Goal: Task Accomplishment & Management: Manage account settings

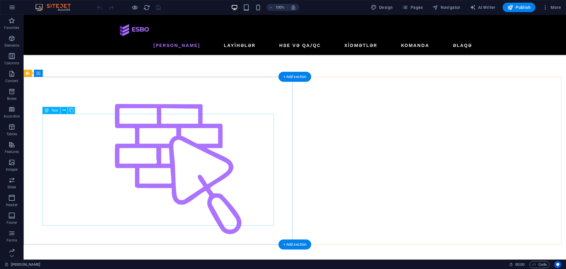
scroll to position [413, 0]
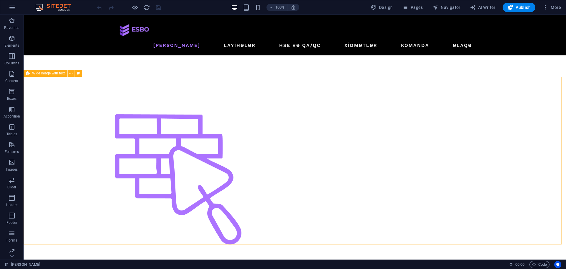
click at [80, 72] on button at bounding box center [78, 73] width 7 height 7
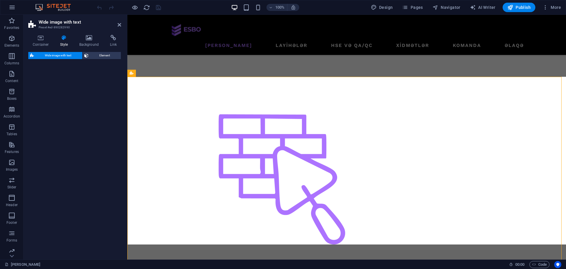
select select "%"
select select "rem"
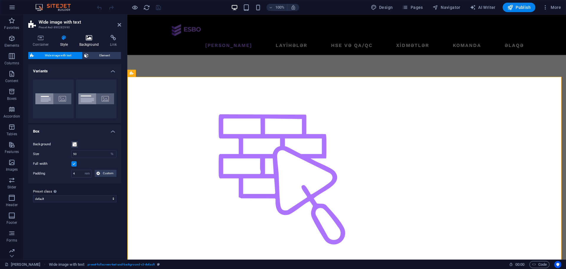
click at [91, 36] on icon at bounding box center [89, 38] width 29 height 6
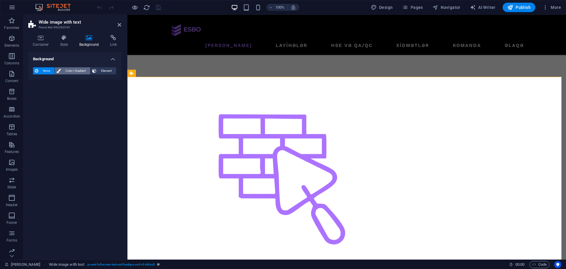
click at [78, 71] on span "Color / Gradient" at bounding box center [76, 70] width 26 height 7
click at [39, 94] on span at bounding box center [37, 94] width 6 height 6
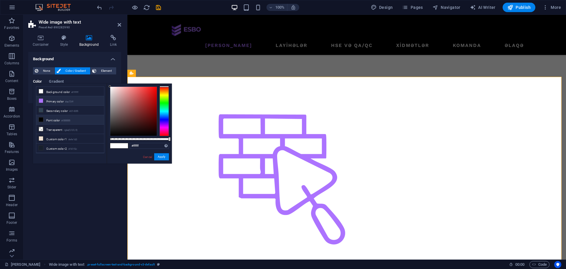
click at [47, 102] on li "Primary color #ac73ff" at bounding box center [70, 100] width 68 height 9
type input "#ac73ff"
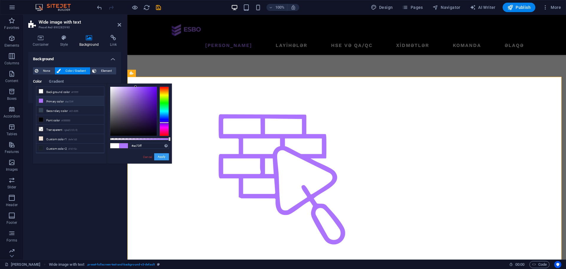
click at [159, 156] on button "Apply" at bounding box center [161, 156] width 15 height 7
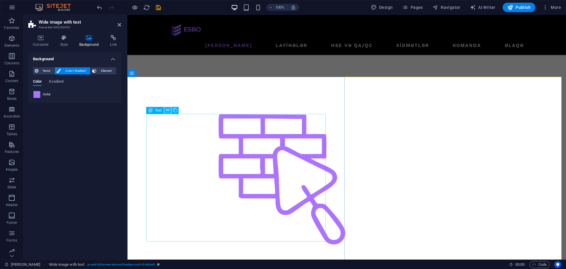
click at [166, 112] on icon at bounding box center [167, 110] width 3 height 6
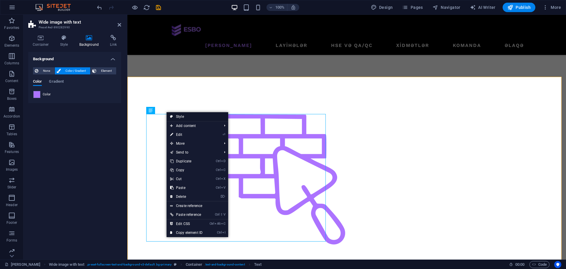
click at [187, 117] on link "Style" at bounding box center [198, 116] width 62 height 9
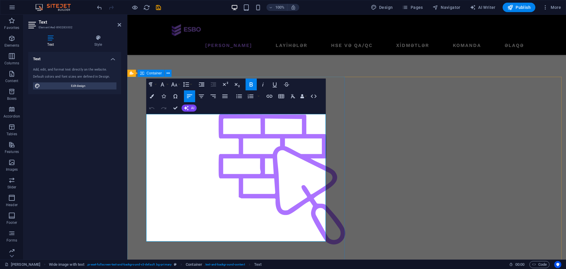
drag, startPoint x: 208, startPoint y: 238, endPoint x: 144, endPoint y: 117, distance: 137.1
click at [153, 97] on icon "button" at bounding box center [152, 96] width 4 height 4
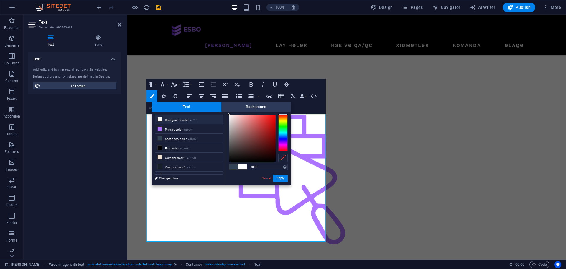
drag, startPoint x: 253, startPoint y: 153, endPoint x: 229, endPoint y: 114, distance: 46.0
click at [229, 115] on div at bounding box center [252, 138] width 47 height 47
click at [229, 114] on div at bounding box center [229, 114] width 2 height 2
click at [285, 179] on button "Apply" at bounding box center [280, 177] width 15 height 7
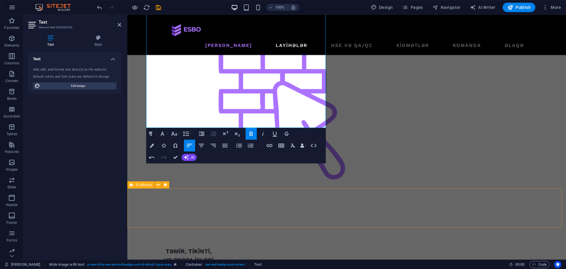
scroll to position [442, 0]
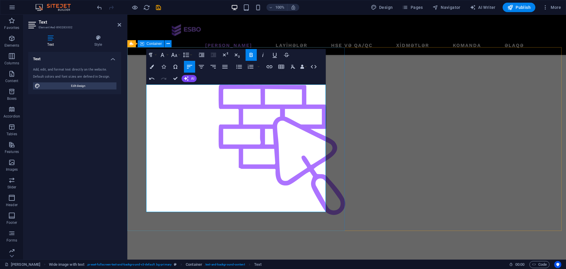
drag, startPoint x: 210, startPoint y: 210, endPoint x: 146, endPoint y: 84, distance: 141.4
click at [155, 66] on button "Colors" at bounding box center [151, 67] width 11 height 12
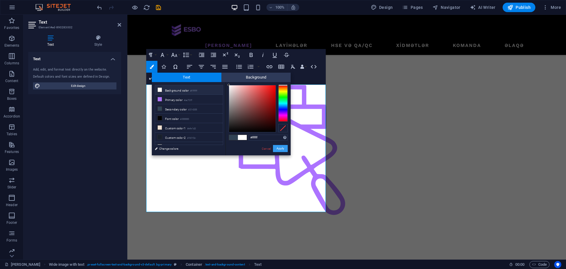
click at [282, 146] on button "Apply" at bounding box center [280, 148] width 15 height 7
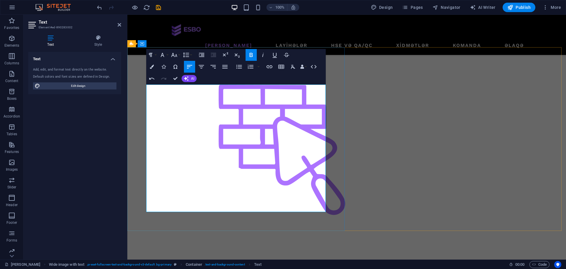
click at [155, 67] on button "Colors" at bounding box center [151, 67] width 11 height 12
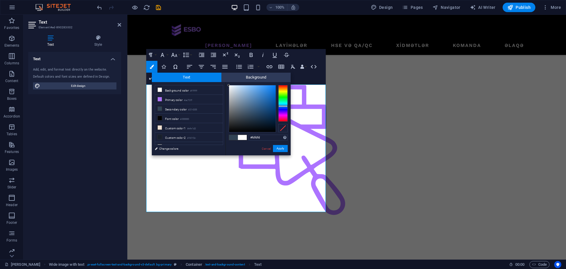
drag, startPoint x: 248, startPoint y: 116, endPoint x: 228, endPoint y: 85, distance: 36.2
click at [228, 85] on div at bounding box center [229, 85] width 2 height 2
drag, startPoint x: 229, startPoint y: 86, endPoint x: 227, endPoint y: 80, distance: 6.4
click at [227, 80] on div "Text Background less Background color #ffffff Primary color #ac73ff Secondary c…" at bounding box center [221, 114] width 139 height 83
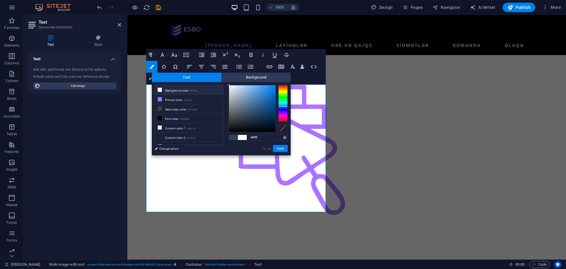
click at [226, 84] on div "#ffffff Supported formats #0852ed rgb(8, 82, 237) rgba(8, 82, 237, 90%) hsv(221…" at bounding box center [258, 161] width 65 height 159
click at [229, 84] on div at bounding box center [229, 85] width 2 height 2
click at [227, 83] on div "#ffffff Supported formats #0852ed rgb(8, 82, 237) rgba(8, 82, 237, 90%) hsv(221…" at bounding box center [258, 161] width 65 height 159
click at [229, 85] on div at bounding box center [229, 85] width 2 height 2
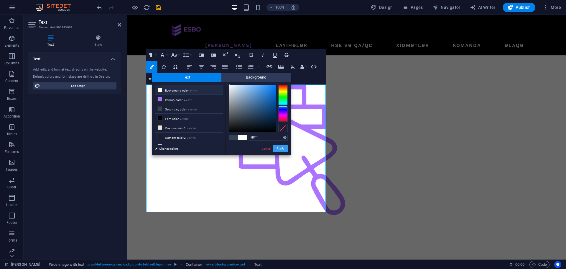
click at [280, 147] on button "Apply" at bounding box center [280, 148] width 15 height 7
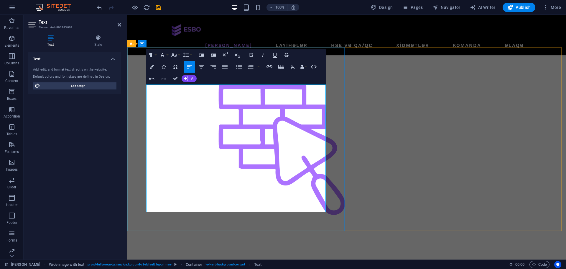
drag, startPoint x: 181, startPoint y: 89, endPoint x: 148, endPoint y: 87, distance: 32.5
click at [153, 68] on icon "button" at bounding box center [152, 67] width 4 height 4
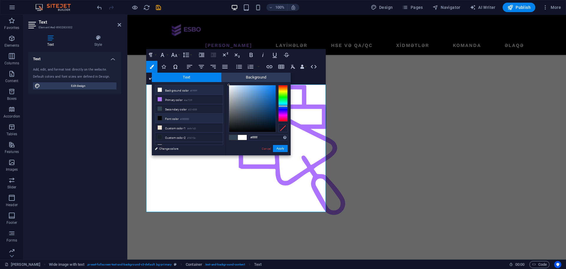
click at [171, 116] on li "Font color #000000" at bounding box center [189, 118] width 68 height 9
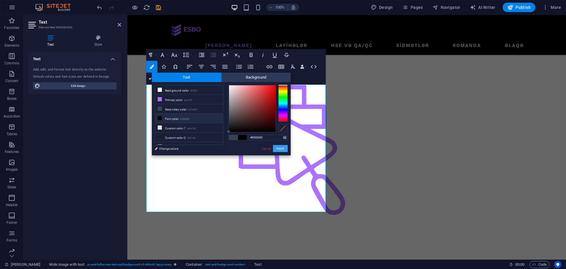
click at [281, 148] on button "Apply" at bounding box center [280, 148] width 15 height 7
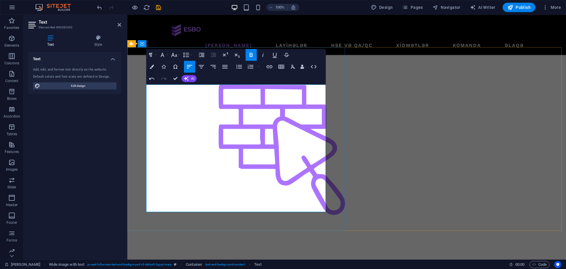
click at [152, 65] on icon "button" at bounding box center [152, 67] width 4 height 4
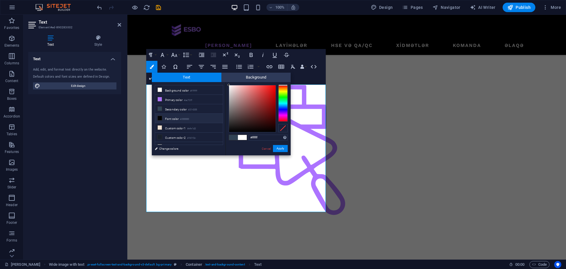
click at [183, 119] on small "#000000" at bounding box center [184, 119] width 9 height 4
click at [284, 148] on button "Apply" at bounding box center [280, 148] width 15 height 7
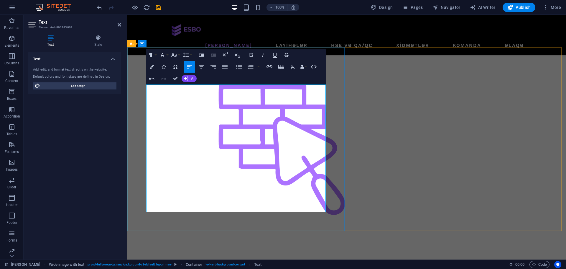
click at [154, 65] on button "Colors" at bounding box center [151, 67] width 11 height 12
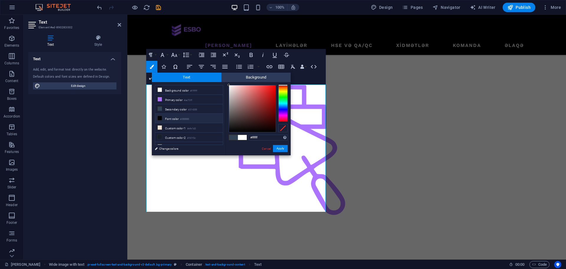
click at [183, 117] on small "#000000" at bounding box center [184, 119] width 9 height 4
type input "#000000"
click at [284, 147] on button "Apply" at bounding box center [280, 148] width 15 height 7
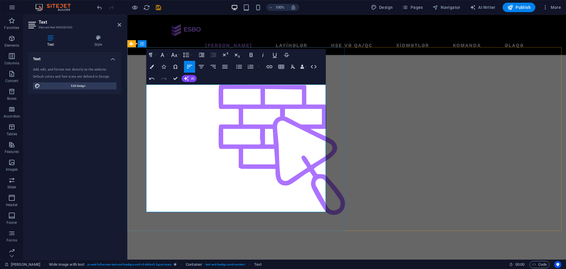
click at [154, 68] on button "Colors" at bounding box center [151, 67] width 11 height 12
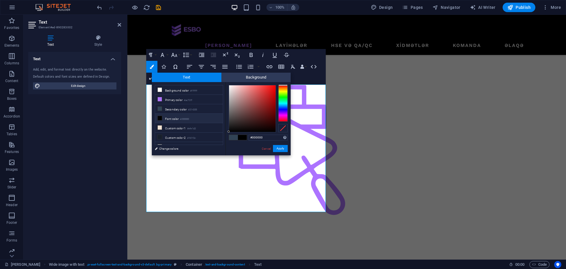
click at [170, 120] on li "Font color #000000" at bounding box center [189, 118] width 68 height 9
click at [281, 151] on button "Apply" at bounding box center [280, 148] width 15 height 7
click at [282, 149] on button "Apply" at bounding box center [280, 148] width 15 height 7
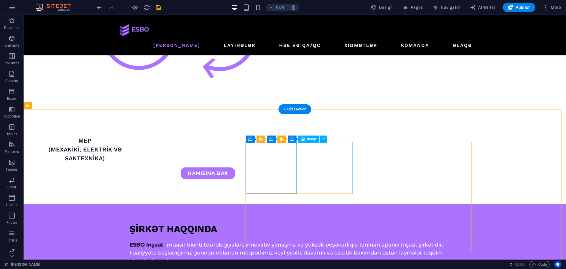
scroll to position [1150, 0]
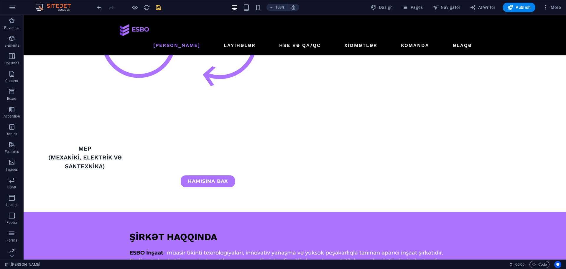
click at [156, 9] on icon "save" at bounding box center [158, 7] width 7 height 7
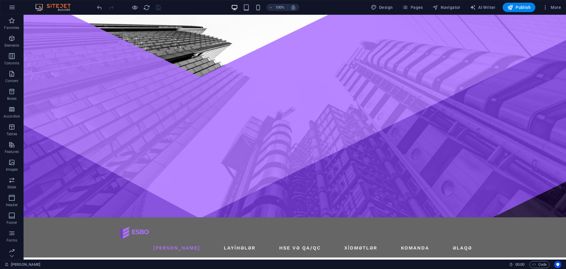
scroll to position [0, 0]
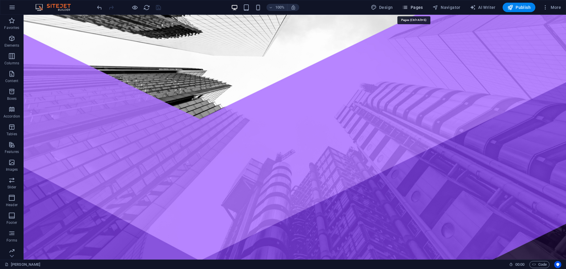
click at [425, 5] on button "Pages" at bounding box center [412, 7] width 25 height 9
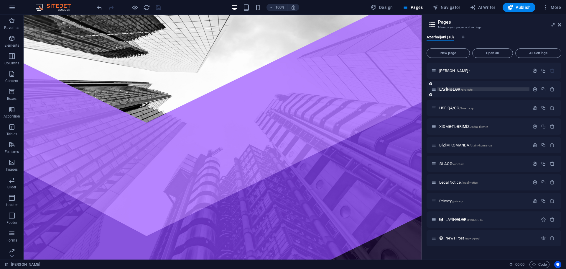
click at [452, 87] on span "LAYİHƏLƏR /projects" at bounding box center [456, 89] width 33 height 4
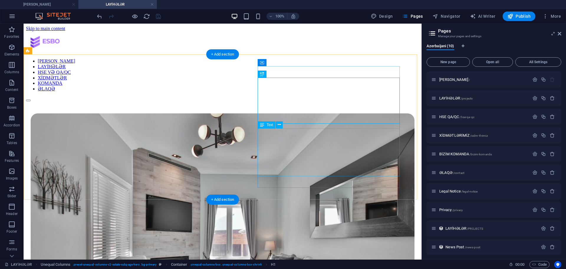
click at [194, 144] on div "Tamamlanmış və Davam Edən Layihələr ESBO Inşaat olaraq, müxtəlif miqyaslı layih…" at bounding box center [223, 266] width 394 height 330
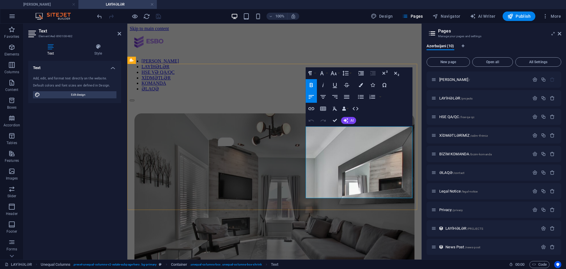
click at [363, 86] on icon "button" at bounding box center [361, 85] width 4 height 4
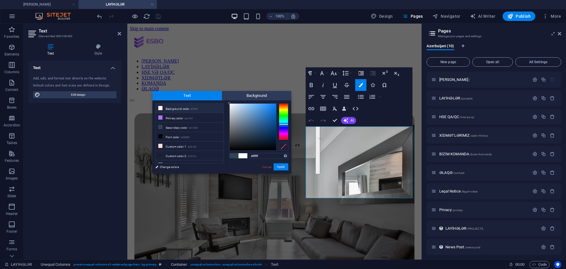
drag, startPoint x: 250, startPoint y: 135, endPoint x: 230, endPoint y: 102, distance: 37.9
click at [230, 102] on div at bounding box center [229, 103] width 2 height 2
click at [281, 168] on button "Apply" at bounding box center [281, 166] width 15 height 7
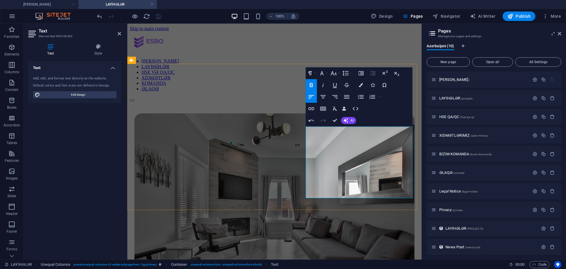
drag, startPoint x: 341, startPoint y: 129, endPoint x: 305, endPoint y: 131, distance: 35.8
click at [305, 131] on div "Tamamlanmış və Davam Edən Layihələr ESBO Inşaat olaraq, müxtəlif miqyaslı layih…" at bounding box center [275, 234] width 290 height 267
click at [361, 82] on button "Colors" at bounding box center [360, 85] width 11 height 12
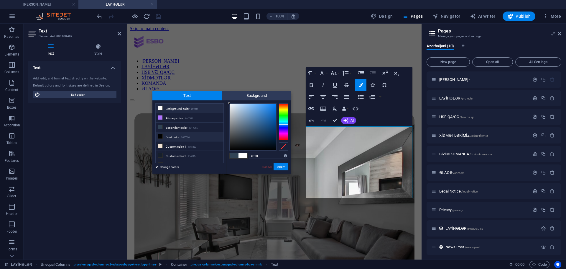
click at [183, 135] on small "#000000" at bounding box center [185, 137] width 9 height 4
type input "#000000"
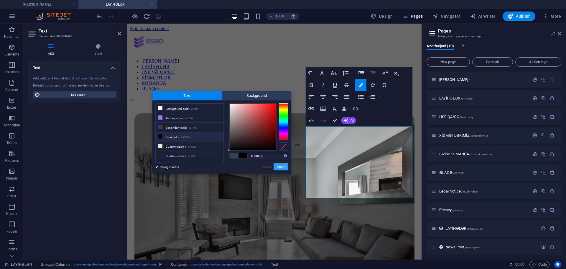
click at [285, 167] on button "Apply" at bounding box center [281, 166] width 15 height 7
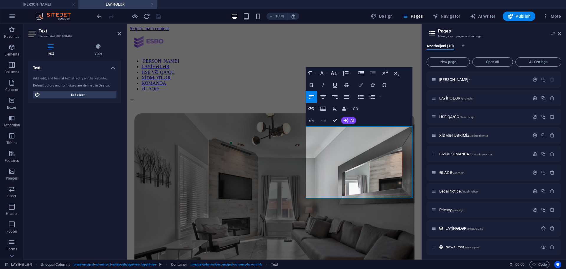
click at [358, 88] on button "Colors" at bounding box center [360, 85] width 11 height 12
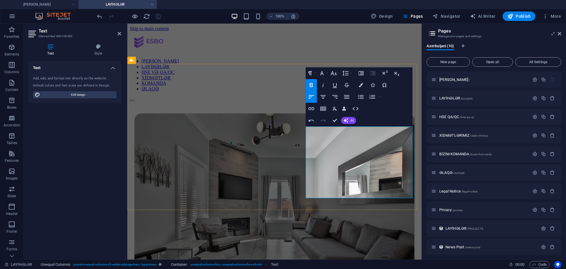
drag, startPoint x: 340, startPoint y: 130, endPoint x: 303, endPoint y: 130, distance: 36.6
click at [303, 130] on div "Tamamlanmış və Davam [PERSON_NAME] ​ ​ ESBO Inşaat ​ olaraq, müxtəlif miqyaslı …" at bounding box center [275, 234] width 290 height 267
click at [360, 86] on icon "button" at bounding box center [361, 85] width 4 height 4
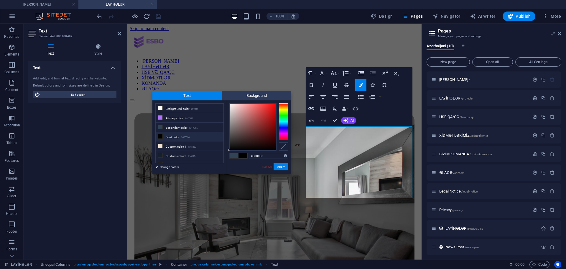
click at [186, 137] on small "#000000" at bounding box center [185, 137] width 9 height 4
click at [282, 167] on button "Apply" at bounding box center [281, 166] width 15 height 7
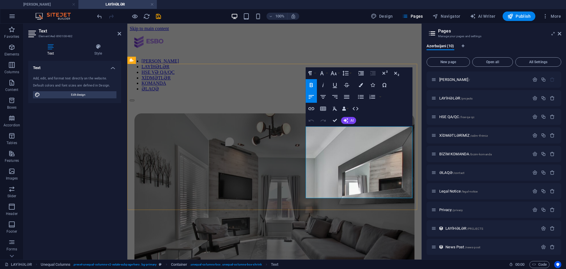
drag, startPoint x: 339, startPoint y: 130, endPoint x: 300, endPoint y: 131, distance: 39.0
click at [300, 131] on div "Tamamlanmış və Davam Edən Layihələr ESBO Inşaat olaraq, müxtəlif miqyaslı layih…" at bounding box center [275, 234] width 290 height 267
click at [363, 84] on icon "button" at bounding box center [361, 85] width 4 height 4
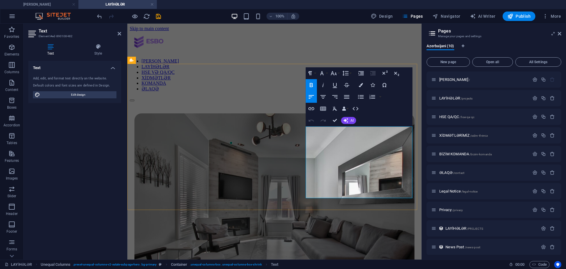
drag, startPoint x: 340, startPoint y: 129, endPoint x: 300, endPoint y: 132, distance: 40.5
click at [300, 132] on div "Tamamlanmış və Davam Edən Layihələr ESBO Inşaat olaraq, müxtəlif miqyaslı layih…" at bounding box center [275, 234] width 290 height 267
click at [361, 83] on icon "button" at bounding box center [361, 85] width 4 height 4
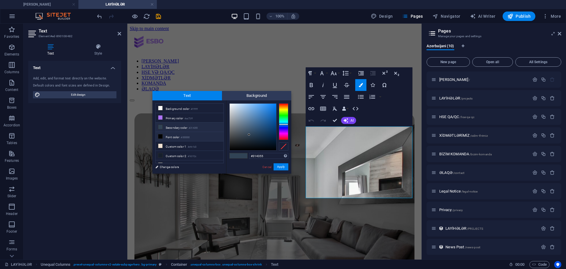
click at [181, 135] on li "Font color #000000" at bounding box center [190, 136] width 68 height 9
type input "#000000"
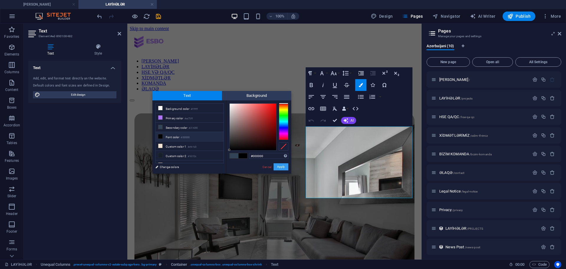
click at [283, 166] on button "Apply" at bounding box center [281, 166] width 15 height 7
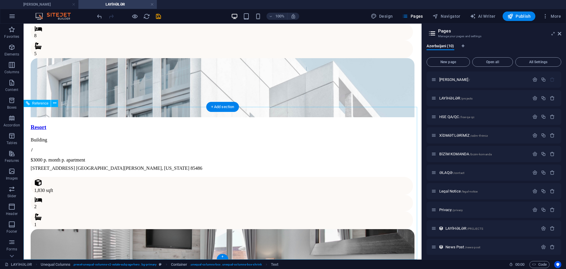
scroll to position [628, 0]
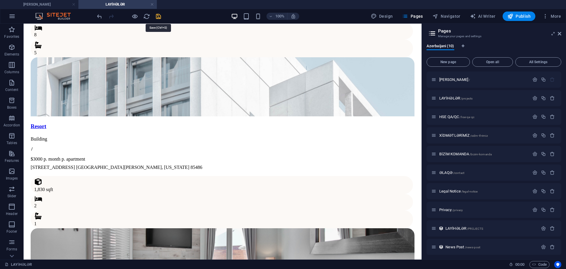
click at [158, 18] on icon "save" at bounding box center [158, 16] width 7 height 7
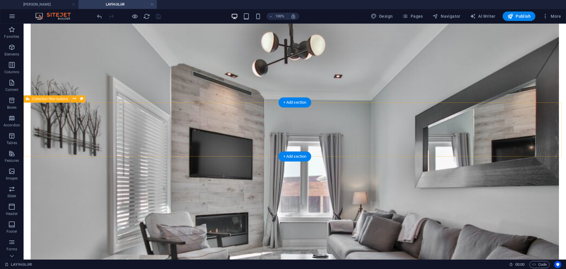
scroll to position [0, 0]
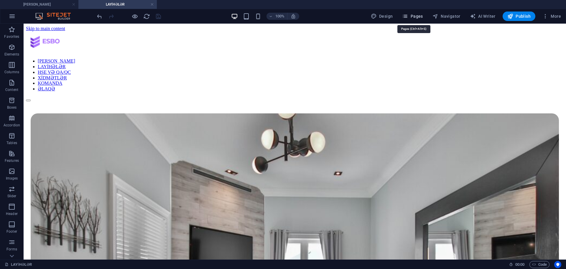
click at [408, 16] on icon "button" at bounding box center [405, 16] width 6 height 6
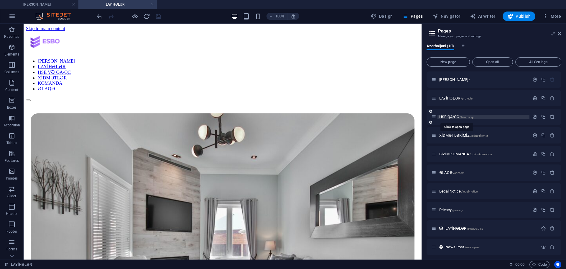
click at [447, 116] on span "HSE QA/QC /hse-qa-qc" at bounding box center [457, 116] width 35 height 4
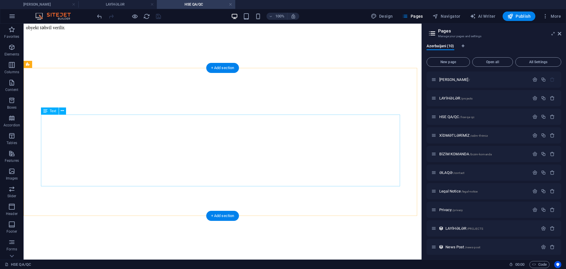
scroll to position [914, 0]
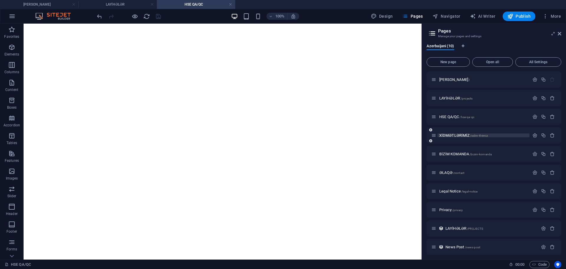
click at [447, 136] on span "XİDMƏTLƏRİMİZ /xidm-tl-rimiz" at bounding box center [464, 135] width 49 height 4
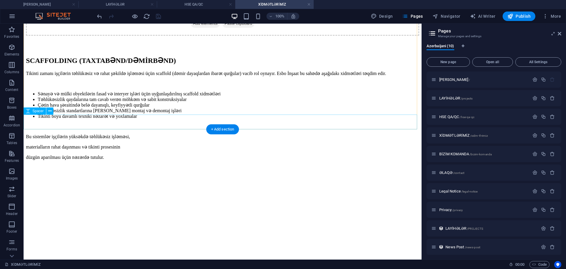
scroll to position [413, 0]
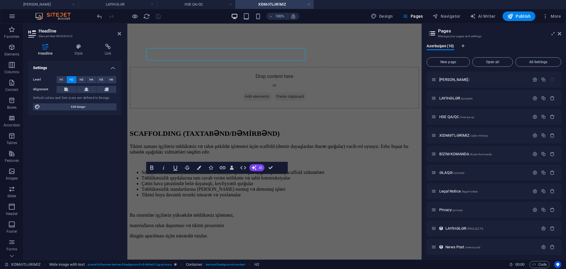
scroll to position [507, 0]
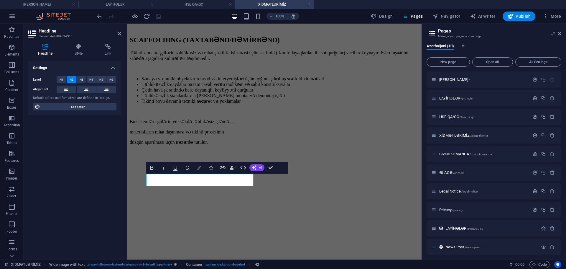
click at [201, 170] on button "Colors" at bounding box center [199, 168] width 11 height 12
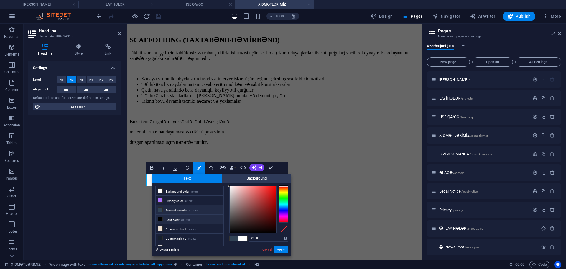
click at [184, 221] on li "Font color #000000" at bounding box center [190, 218] width 68 height 9
type input "#000000"
click at [280, 247] on button "Apply" at bounding box center [281, 249] width 15 height 7
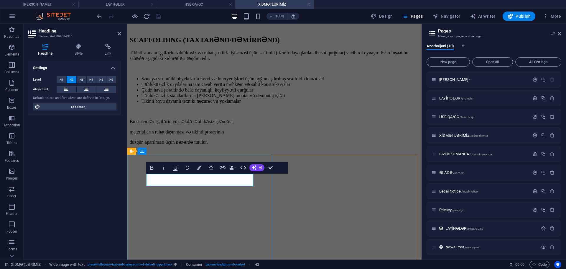
click at [200, 168] on icon "button" at bounding box center [199, 167] width 4 height 4
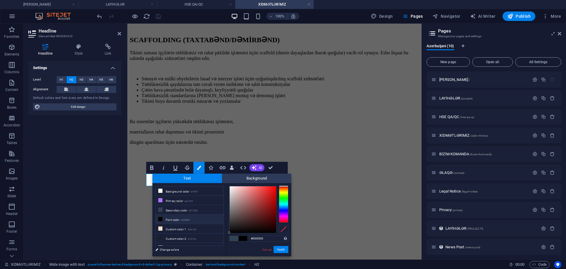
click at [191, 216] on li "Font color #000000" at bounding box center [190, 218] width 68 height 9
click at [280, 249] on button "Apply" at bounding box center [281, 249] width 15 height 7
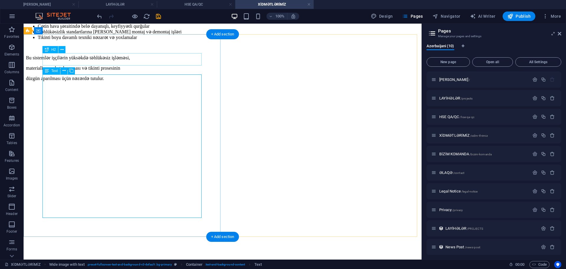
scroll to position [501, 0]
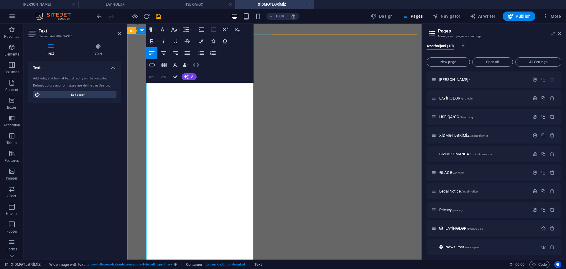
click at [204, 40] on button "Colors" at bounding box center [201, 41] width 11 height 12
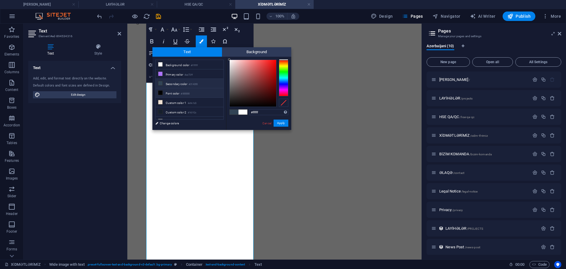
click at [169, 91] on li "Font color #000000" at bounding box center [190, 92] width 68 height 9
click at [283, 122] on button "Apply" at bounding box center [281, 122] width 15 height 7
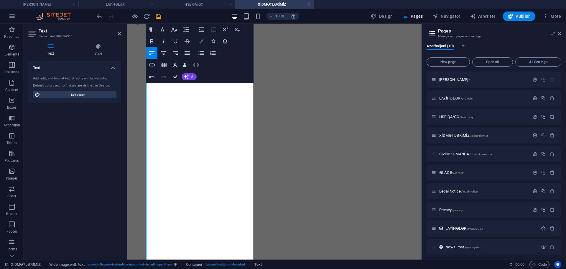
click at [199, 43] on button "Colors" at bounding box center [201, 41] width 11 height 12
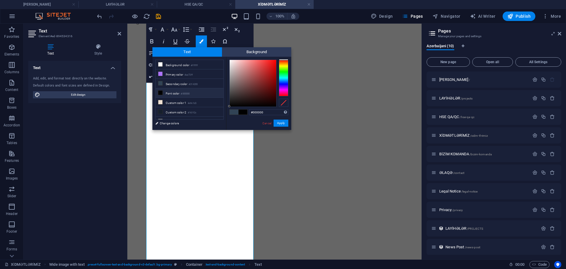
click at [169, 91] on li "Font color #000000" at bounding box center [190, 92] width 68 height 9
click at [285, 122] on button "Apply" at bounding box center [281, 122] width 15 height 7
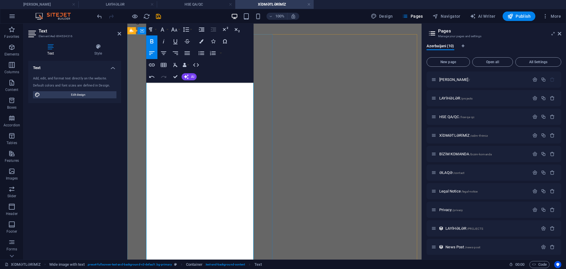
click at [199, 42] on icon "button" at bounding box center [201, 41] width 4 height 4
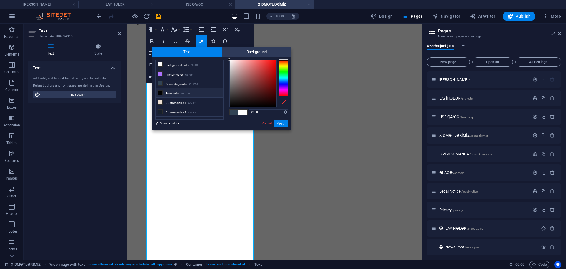
click at [182, 92] on small "#000000" at bounding box center [185, 94] width 9 height 4
click at [285, 123] on button "Apply" at bounding box center [281, 122] width 15 height 7
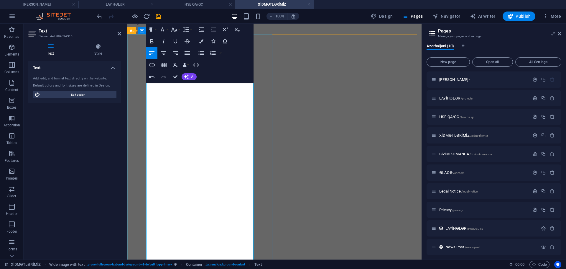
click at [199, 43] on button "Colors" at bounding box center [201, 41] width 11 height 12
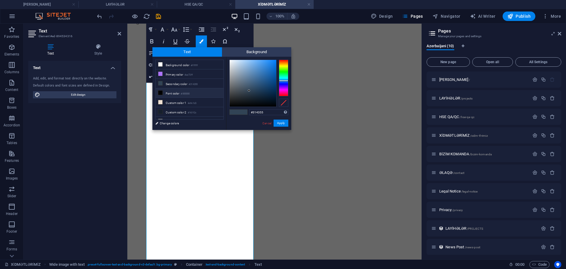
click at [168, 93] on li "Font color #000000" at bounding box center [190, 92] width 68 height 9
type input "#000000"
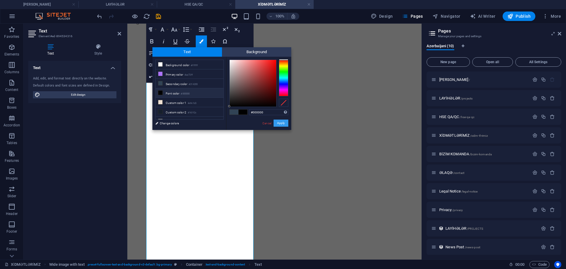
click at [282, 123] on button "Apply" at bounding box center [281, 122] width 15 height 7
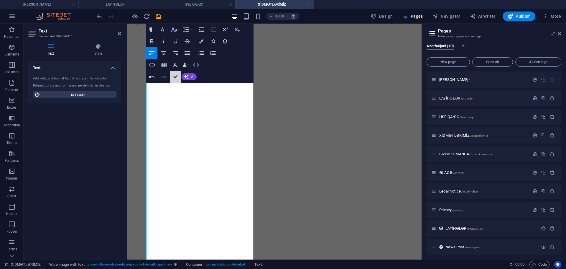
scroll to position [501, 0]
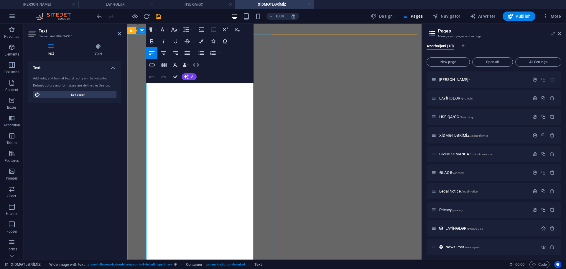
click at [201, 42] on icon "button" at bounding box center [201, 41] width 4 height 4
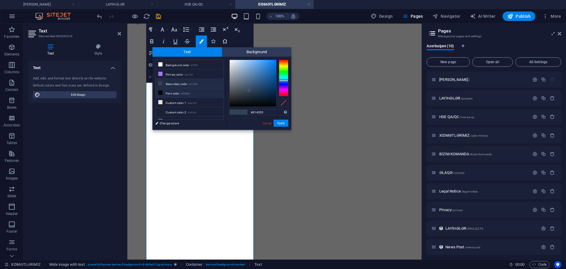
click at [172, 94] on li "Font color #000000" at bounding box center [190, 92] width 68 height 9
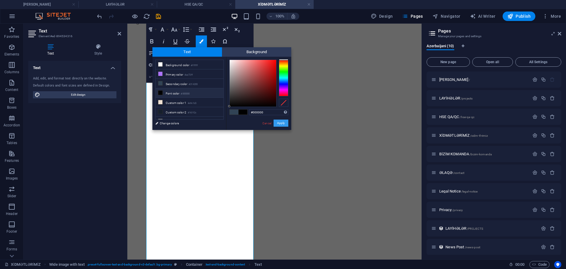
click at [278, 123] on button "Apply" at bounding box center [281, 122] width 15 height 7
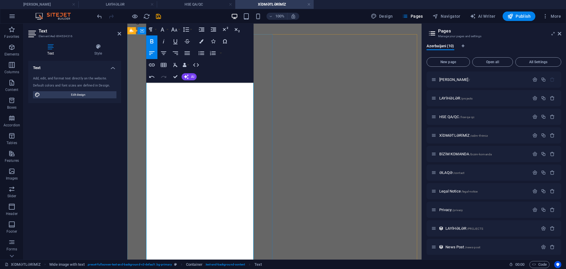
click at [199, 43] on button "Colors" at bounding box center [201, 41] width 11 height 12
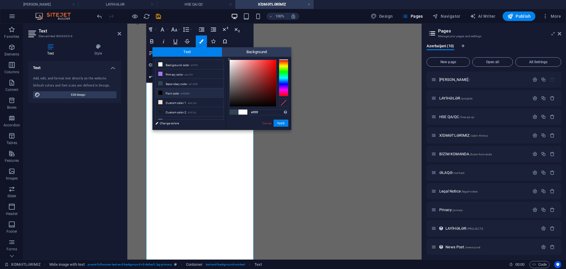
click at [176, 91] on li "Font color #000000" at bounding box center [190, 92] width 68 height 9
type input "#000000"
click at [283, 124] on button "Apply" at bounding box center [281, 122] width 15 height 7
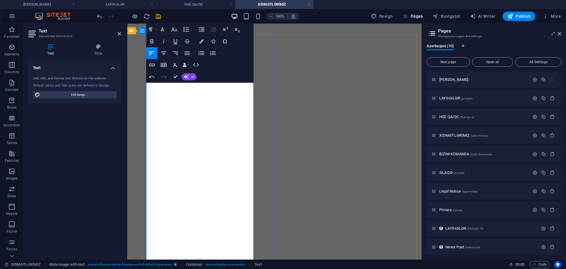
click at [200, 42] on icon "button" at bounding box center [201, 41] width 4 height 4
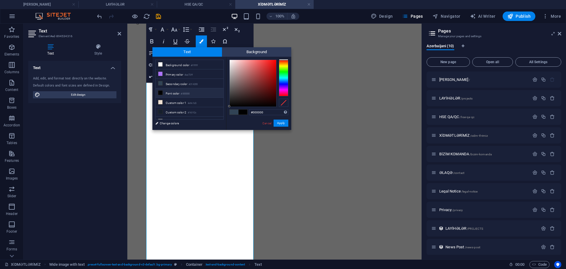
click at [176, 91] on li "Font color #000000" at bounding box center [190, 92] width 68 height 9
click at [283, 122] on button "Apply" at bounding box center [281, 122] width 15 height 7
click at [281, 121] on button "Apply" at bounding box center [281, 122] width 15 height 7
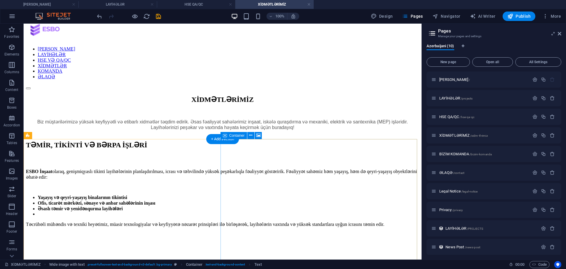
scroll to position [0, 0]
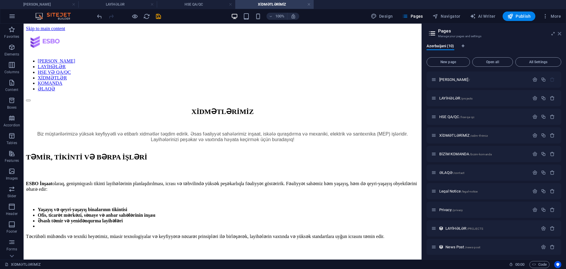
click at [559, 34] on icon at bounding box center [560, 33] width 4 height 5
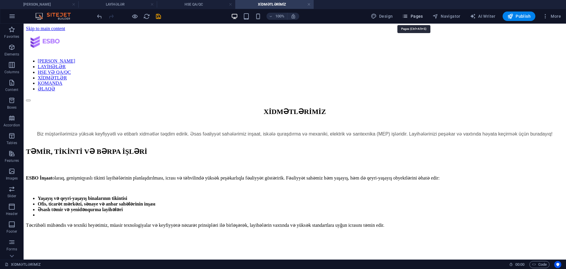
click at [421, 16] on span "Pages" at bounding box center [412, 16] width 21 height 6
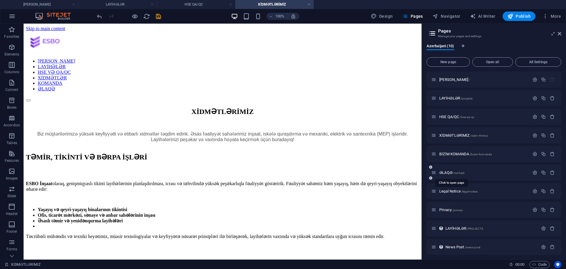
click at [447, 170] on div "ƏLAQƏ /contact" at bounding box center [481, 172] width 98 height 7
click at [447, 173] on span "ƏLAQƏ /contact" at bounding box center [452, 172] width 25 height 4
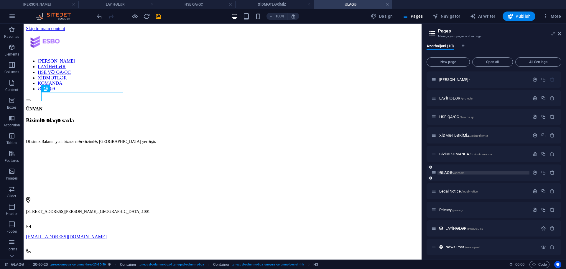
click at [448, 173] on span "ƏLAQƏ /contact" at bounding box center [452, 172] width 25 height 4
click at [448, 191] on span "Legal Notice /legal-notice" at bounding box center [459, 191] width 38 height 4
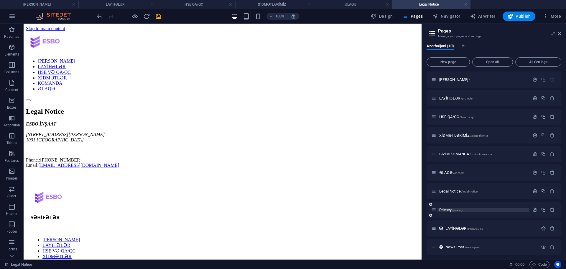
click at [444, 210] on span "Privacy /privacy" at bounding box center [452, 209] width 24 height 4
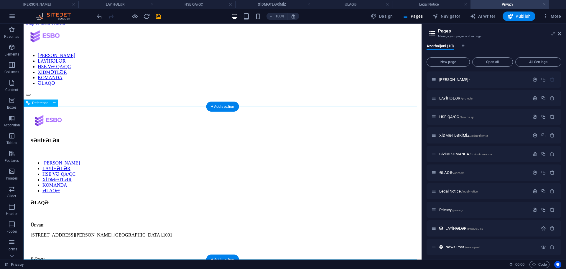
scroll to position [7, 0]
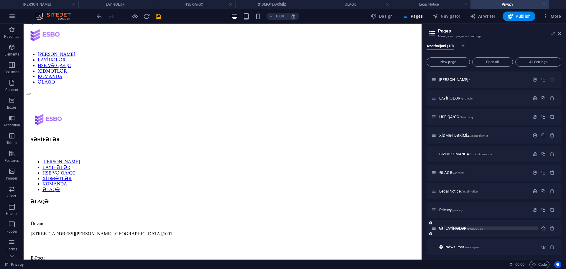
click at [458, 228] on span "LAYİHƏLƏR /PROJECTS" at bounding box center [465, 228] width 38 height 4
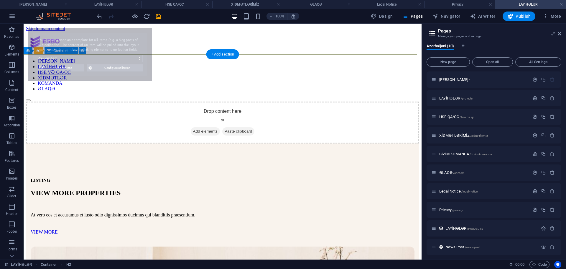
scroll to position [0, 0]
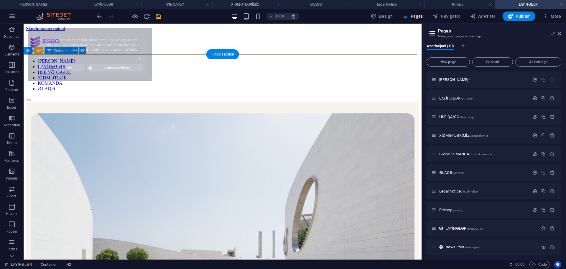
select select "68b2b975d0ab0c05da016cda"
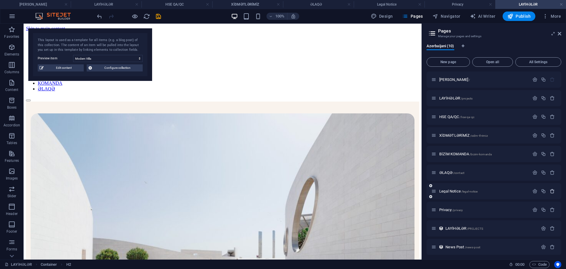
click at [550, 193] on icon "button" at bounding box center [552, 191] width 5 height 5
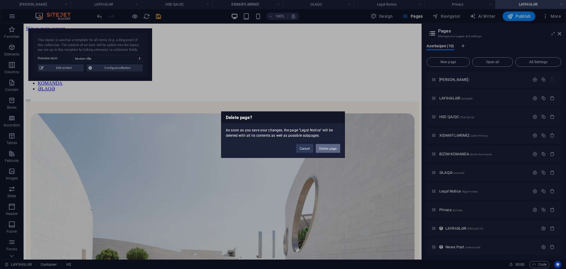
click at [336, 150] on button "Delete page" at bounding box center [328, 148] width 24 height 9
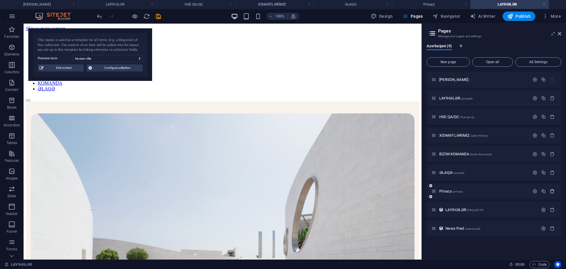
click at [553, 191] on icon "button" at bounding box center [552, 191] width 5 height 5
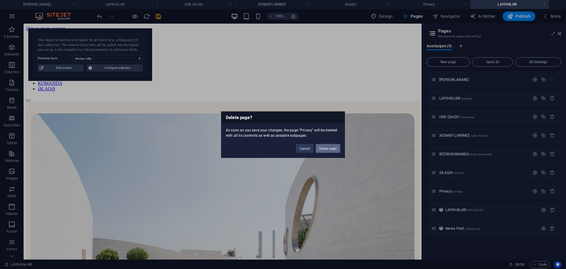
click at [332, 149] on button "Delete page" at bounding box center [328, 148] width 24 height 9
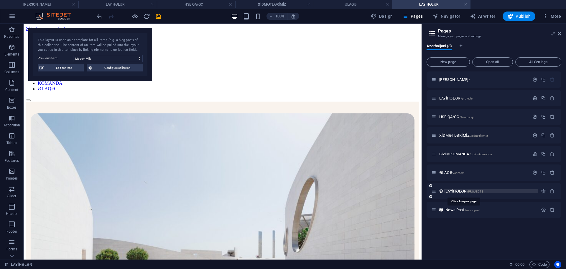
click at [456, 191] on span "LAYİHƏLƏR /PROJECTS" at bounding box center [465, 191] width 38 height 4
click at [465, 5] on link at bounding box center [466, 5] width 4 height 6
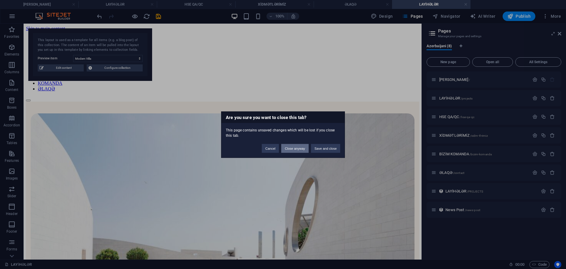
click at [298, 149] on button "Close anyway" at bounding box center [294, 148] width 27 height 9
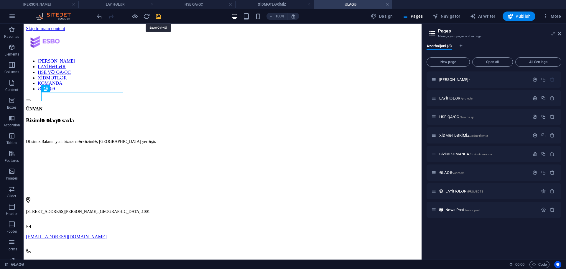
click at [158, 18] on icon "save" at bounding box center [158, 16] width 7 height 7
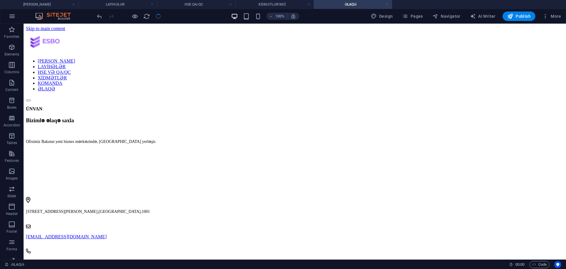
click at [388, 4] on link at bounding box center [388, 5] width 4 height 6
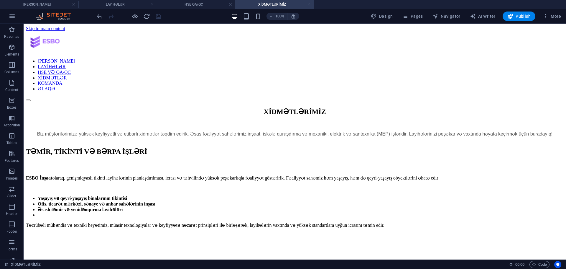
click at [309, 4] on link at bounding box center [309, 5] width 4 height 6
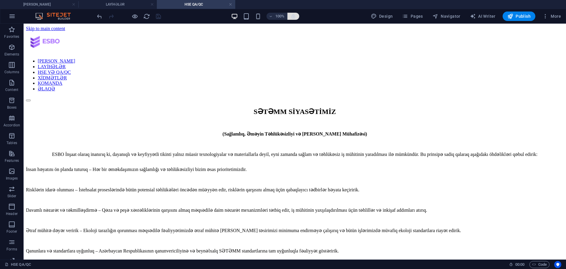
scroll to position [795, 0]
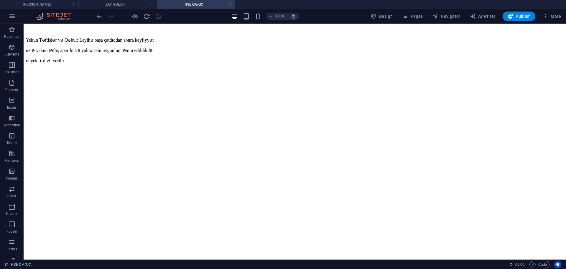
click at [232, 4] on link at bounding box center [231, 5] width 4 height 6
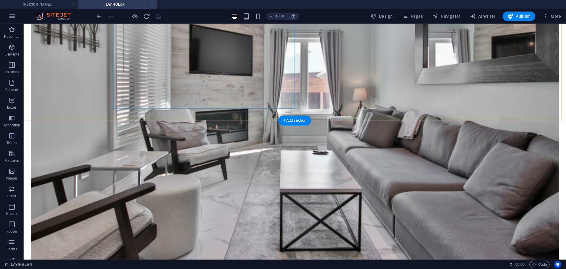
scroll to position [206, 0]
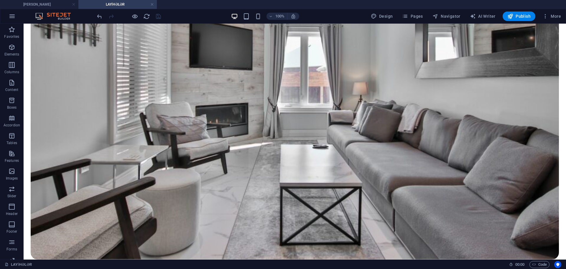
click at [153, 6] on link at bounding box center [152, 5] width 4 height 6
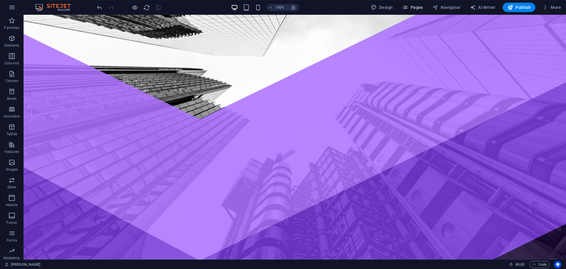
click at [417, 6] on span "Pages" at bounding box center [412, 7] width 21 height 6
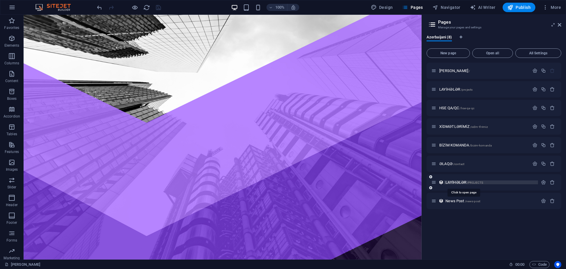
click at [462, 182] on span "LAYİHƏLƏR /PROJECTS" at bounding box center [465, 182] width 38 height 4
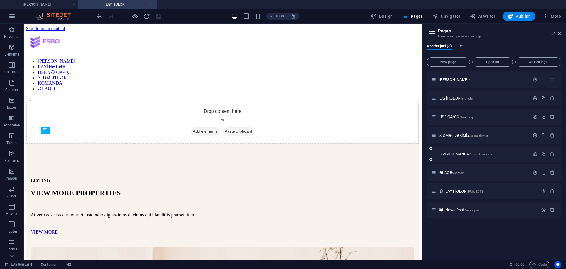
scroll to position [0, 0]
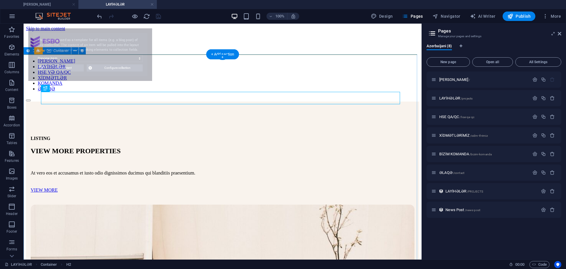
select select "68b2b975d0ab0c05da016cda"
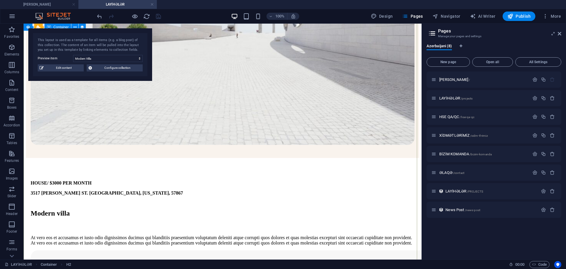
scroll to position [236, 0]
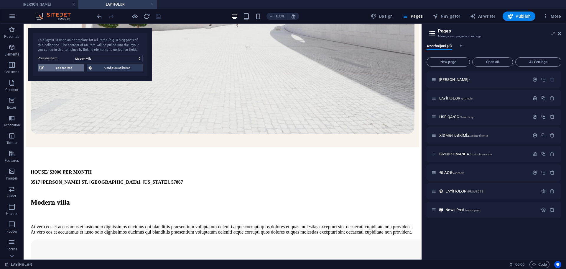
click at [74, 71] on span "Edit content" at bounding box center [63, 67] width 37 height 7
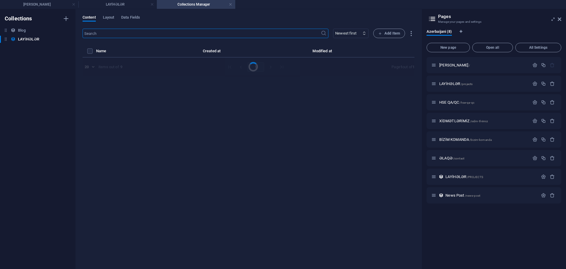
select select "Villa"
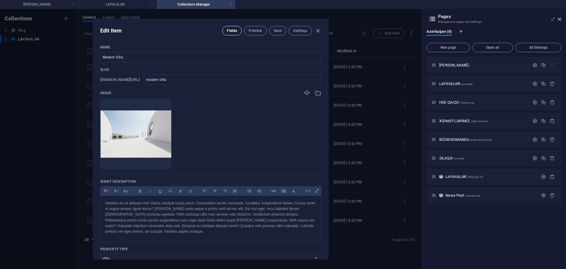
click at [229, 32] on span "Fields" at bounding box center [232, 30] width 10 height 5
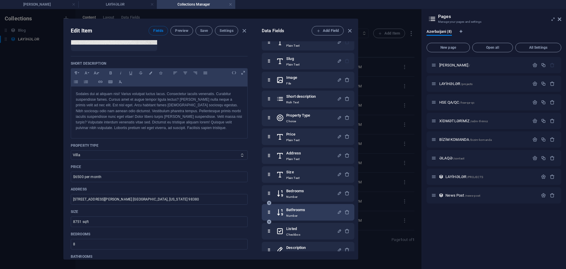
scroll to position [20, 0]
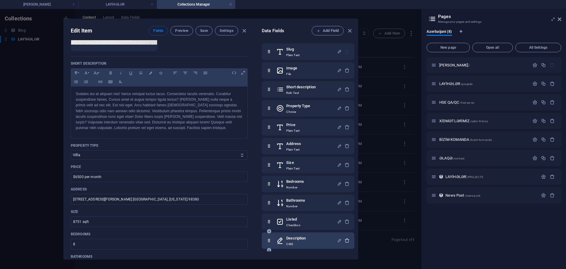
click at [347, 241] on icon "button" at bounding box center [347, 240] width 5 height 5
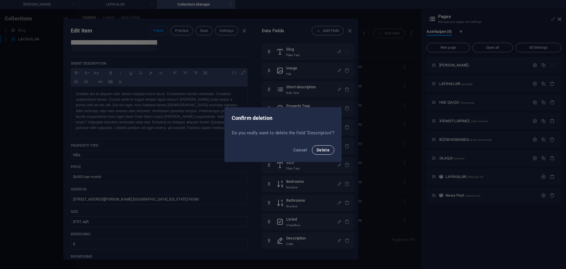
click at [331, 149] on button "Delete" at bounding box center [323, 149] width 22 height 9
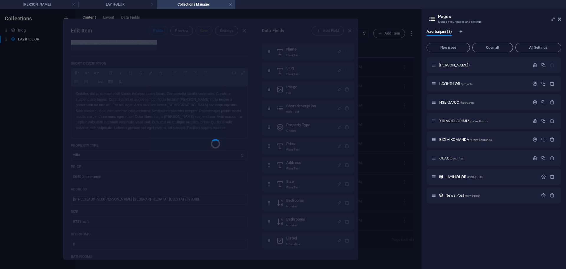
scroll to position [1, 0]
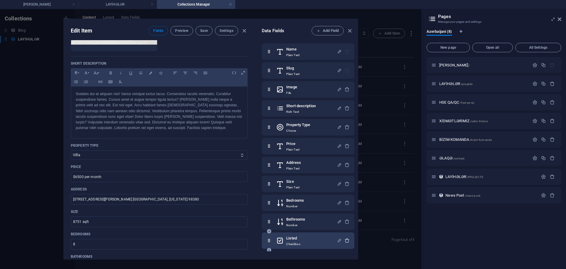
click at [348, 240] on icon "button" at bounding box center [347, 240] width 5 height 5
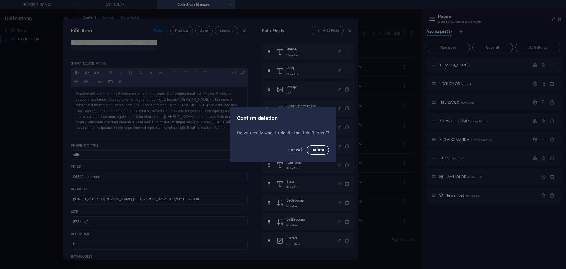
click at [323, 148] on span "Delete" at bounding box center [318, 149] width 13 height 5
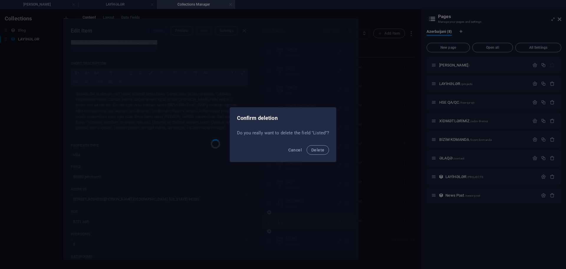
scroll to position [0, 0]
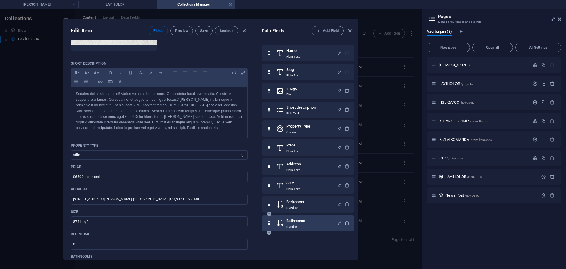
click at [347, 222] on icon "button" at bounding box center [347, 222] width 5 height 5
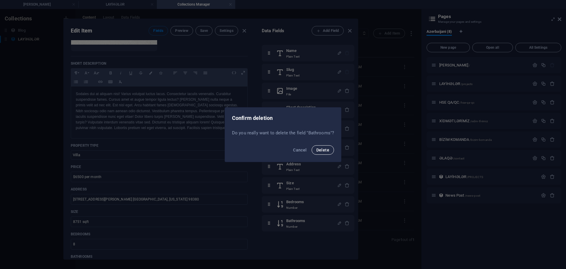
click at [328, 146] on button "Delete" at bounding box center [323, 149] width 22 height 9
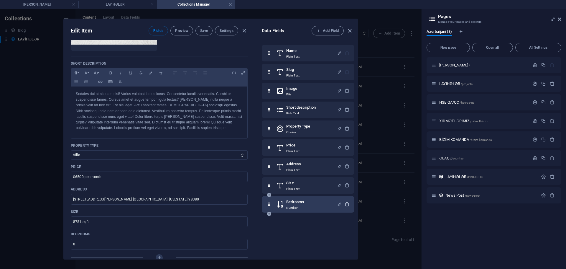
click at [346, 201] on icon "button" at bounding box center [347, 203] width 5 height 5
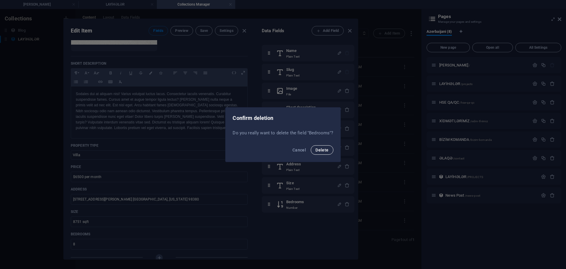
click at [326, 150] on span "Delete" at bounding box center [322, 149] width 13 height 5
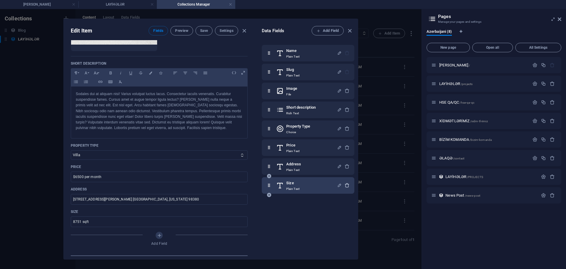
click at [348, 186] on icon "button" at bounding box center [347, 185] width 5 height 5
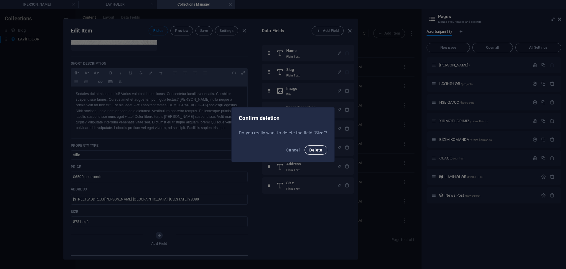
click at [317, 151] on span "Delete" at bounding box center [315, 149] width 13 height 5
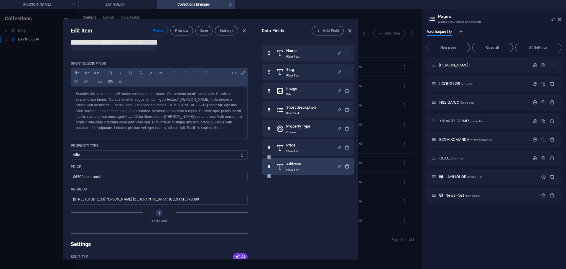
click at [347, 166] on icon "button" at bounding box center [347, 166] width 5 height 5
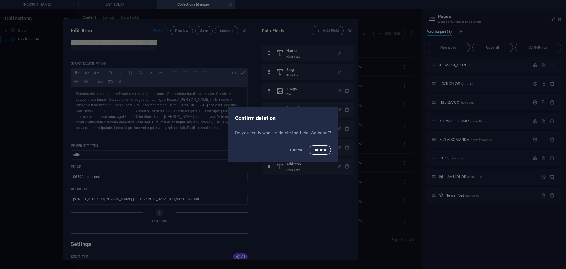
click at [323, 145] on button "Delete" at bounding box center [320, 149] width 22 height 9
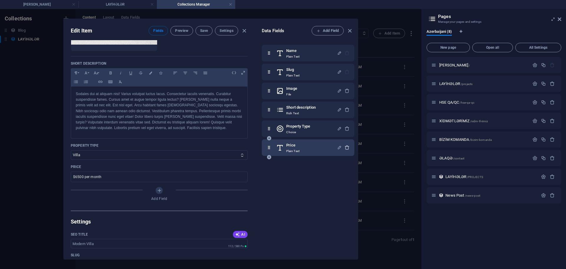
click at [345, 150] on div "button" at bounding box center [347, 148] width 5 height 6
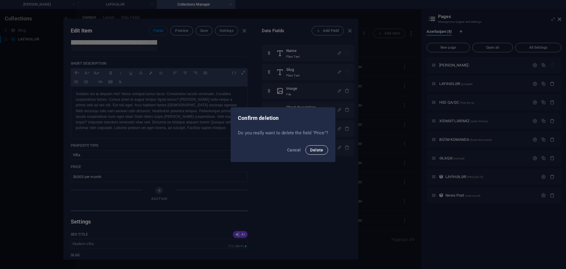
click at [318, 146] on button "Delete" at bounding box center [317, 149] width 22 height 9
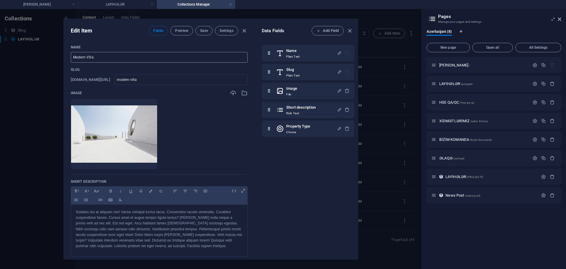
click at [124, 58] on input "Modern Villa" at bounding box center [159, 57] width 177 height 11
paste input "Ağ şəhər"
type input "Ağ şəhər"
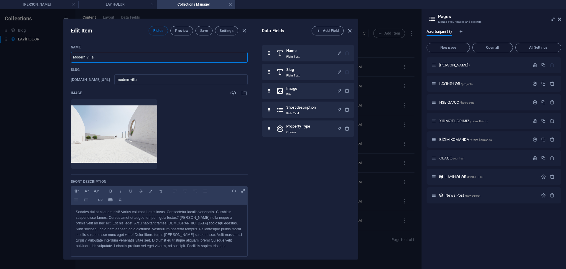
type input "ag-s-h-r"
type input "Ağ şəhər"
drag, startPoint x: 151, startPoint y: 79, endPoint x: 140, endPoint y: 79, distance: 10.9
click at [140, 79] on input "ag-s-h-r" at bounding box center [180, 79] width 133 height 11
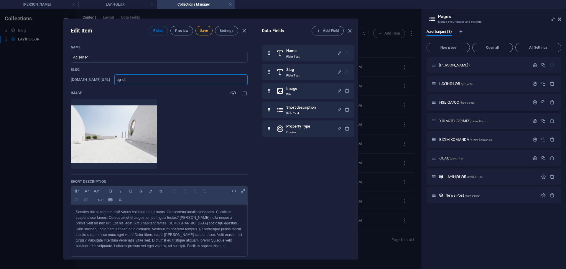
click at [137, 80] on input "ag-s-h-r" at bounding box center [180, 79] width 133 height 11
click at [140, 80] on input "ag-s-h-r" at bounding box center [180, 79] width 133 height 11
type input "ag-seh-r"
click at [145, 80] on input "ag-seh-r" at bounding box center [180, 79] width 133 height 11
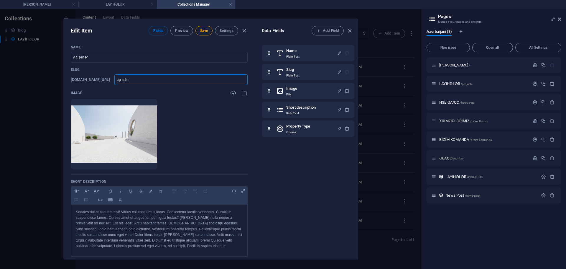
type input "ag-seher"
click at [133, 161] on icon "button" at bounding box center [133, 160] width 5 height 5
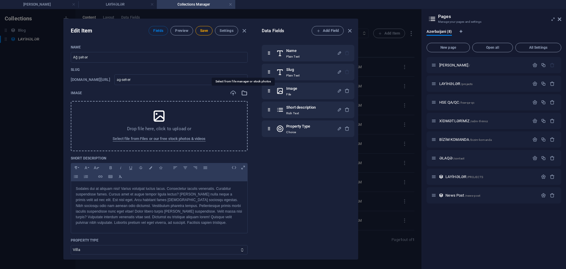
click at [242, 93] on icon "button" at bounding box center [244, 93] width 6 height 6
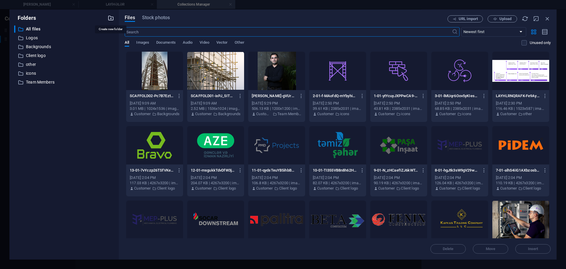
click at [112, 18] on icon "button" at bounding box center [111, 18] width 6 height 6
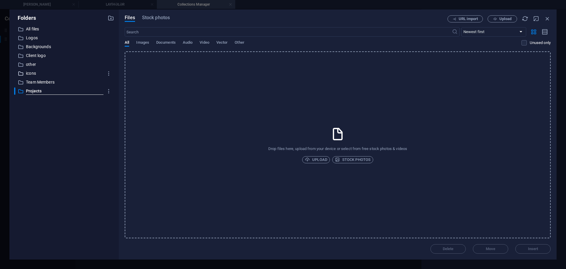
type input "Projects"
click at [32, 94] on p "Projects" at bounding box center [64, 91] width 77 height 7
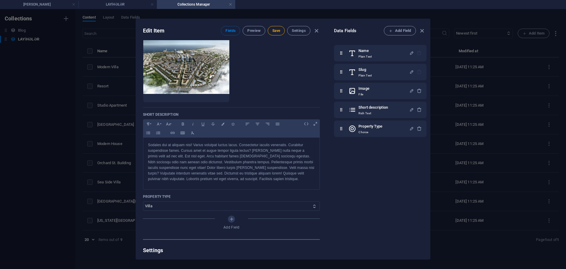
scroll to position [88, 0]
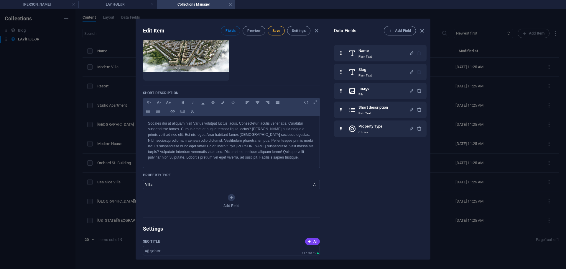
click at [274, 29] on span "Save" at bounding box center [277, 30] width 8 height 5
type input "ag-seher"
click at [423, 32] on icon "button" at bounding box center [422, 30] width 7 height 7
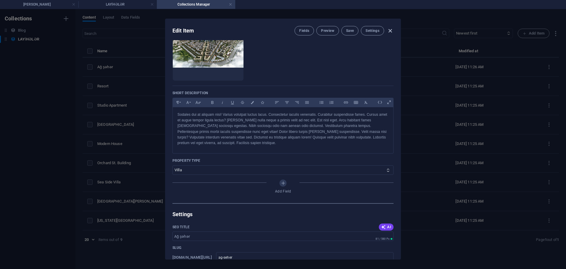
click at [391, 28] on icon "button" at bounding box center [390, 30] width 7 height 7
type input "ag-s-h-r"
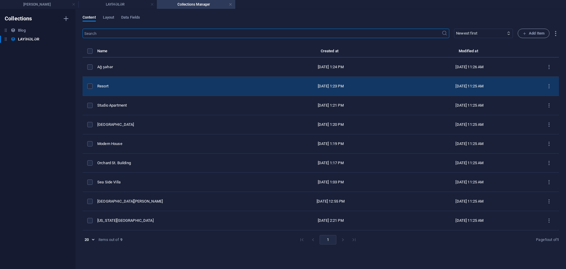
click at [122, 88] on div "Resort" at bounding box center [176, 85] width 159 height 5
select select "Building"
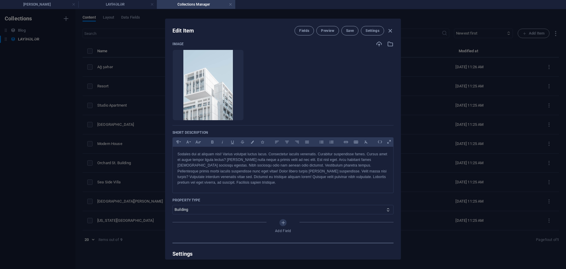
scroll to position [0, 0]
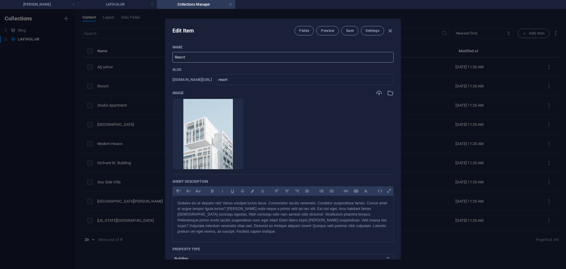
click at [208, 58] on input "Resort" at bounding box center [283, 57] width 221 height 11
click at [216, 57] on input "Resort" at bounding box center [283, 57] width 221 height 11
click at [217, 56] on input "Resort" at bounding box center [283, 57] width 221 height 11
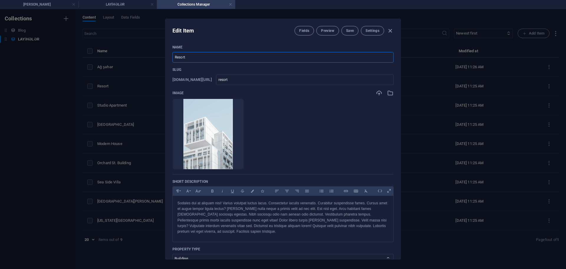
click at [217, 57] on input "Resort" at bounding box center [283, 57] width 221 height 11
paste input "BADAMDAR VİLLA"
type input "BADAMDAR VİLLA"
type input "badamdar-villa"
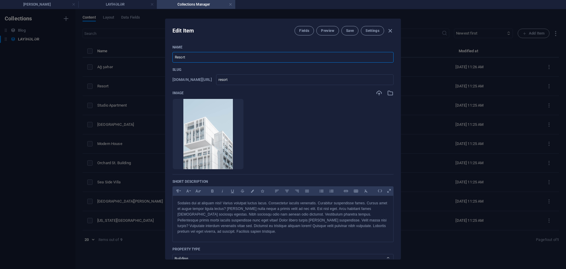
type input "badamdar-villa"
type input "BADAMDAR VİLLA"
click at [264, 81] on input "badamdar-villa" at bounding box center [305, 79] width 178 height 11
click at [226, 160] on icon "button" at bounding box center [223, 160] width 5 height 5
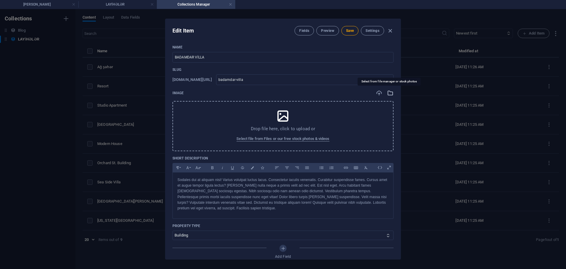
click at [389, 93] on icon "button" at bounding box center [390, 93] width 6 height 6
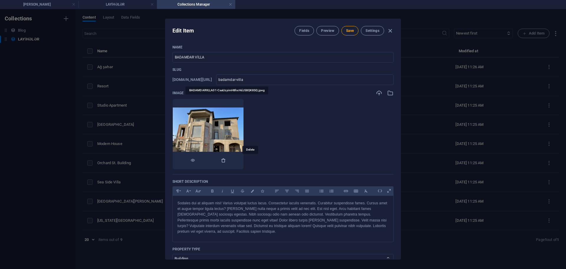
click at [226, 160] on icon "button" at bounding box center [223, 160] width 5 height 5
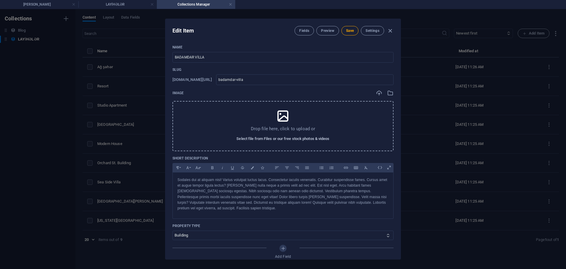
click at [282, 140] on span "Select file from Files or our free stock photos & videos" at bounding box center [283, 138] width 93 height 7
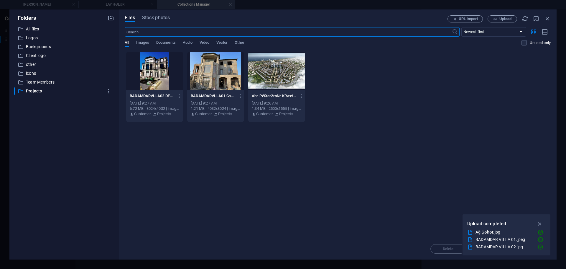
click at [161, 69] on div at bounding box center [154, 71] width 57 height 38
click at [163, 67] on div "1" at bounding box center [154, 71] width 57 height 38
click at [163, 67] on div at bounding box center [154, 71] width 57 height 38
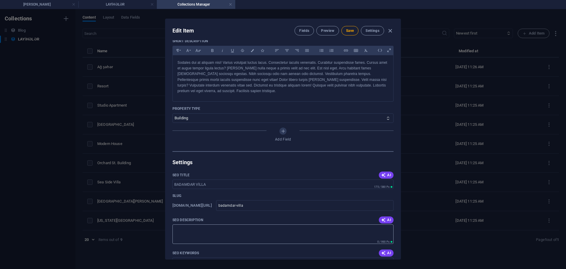
scroll to position [236, 0]
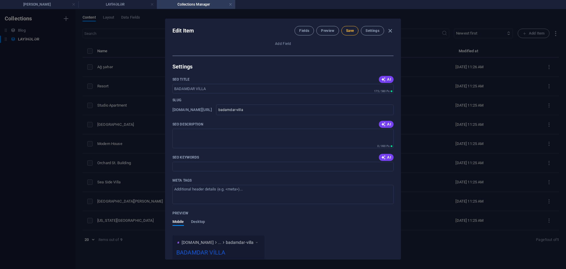
click at [348, 32] on span "Save" at bounding box center [350, 30] width 8 height 5
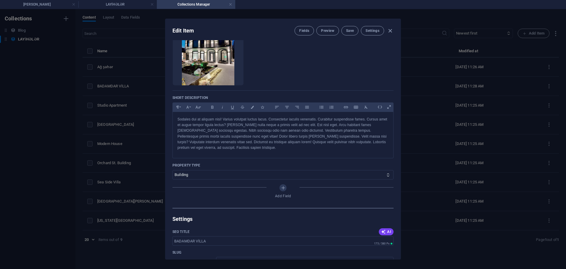
scroll to position [0, 0]
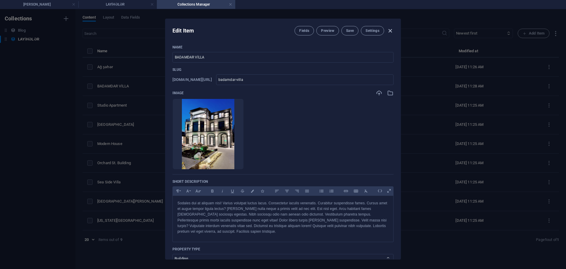
click at [389, 29] on icon "button" at bounding box center [390, 30] width 7 height 7
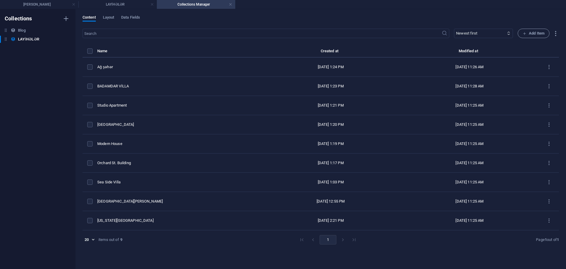
type input "badamdar-villa"
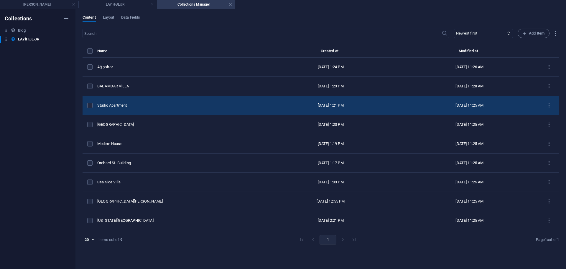
click at [127, 107] on div "Studio Apartment" at bounding box center [176, 105] width 159 height 5
select select "Apartment"
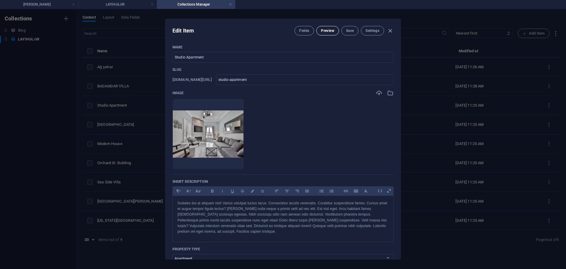
click at [325, 29] on span "Preview" at bounding box center [327, 30] width 13 height 5
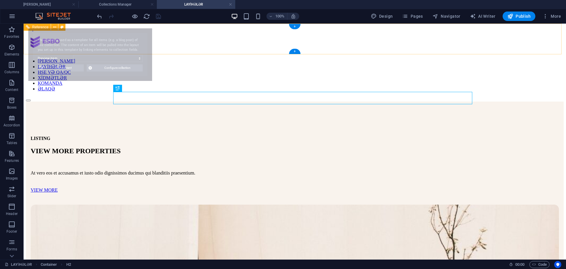
select select
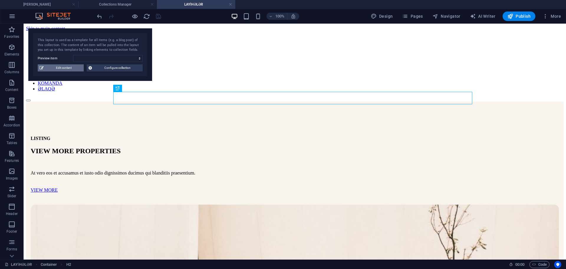
click at [76, 67] on span "Edit content" at bounding box center [63, 67] width 37 height 7
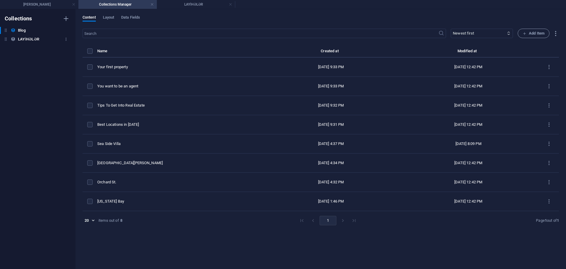
click at [31, 37] on h6 "LAYİHƏLƏR" at bounding box center [28, 39] width 21 height 7
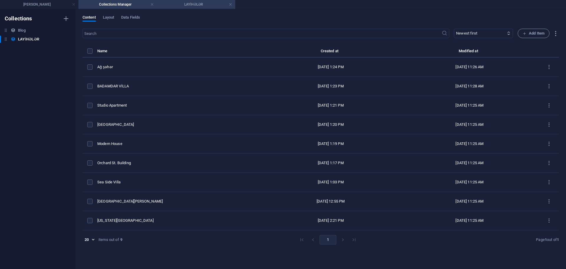
click at [180, 6] on h4 "LAYİHƏLƏR" at bounding box center [196, 4] width 78 height 6
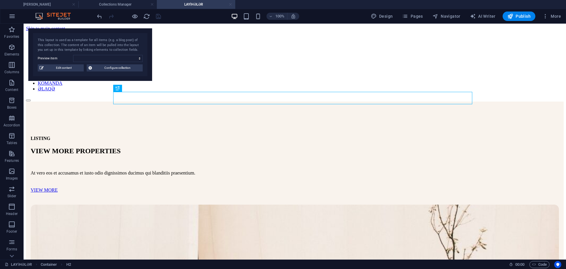
click at [232, 4] on link at bounding box center [231, 5] width 4 height 6
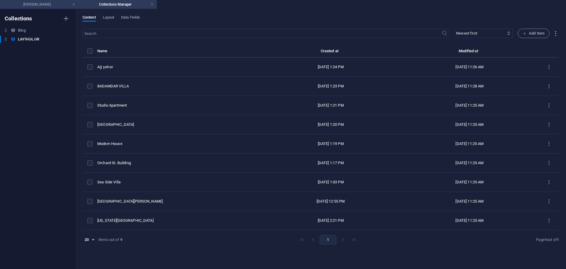
click at [34, 1] on h4 "[PERSON_NAME]" at bounding box center [39, 4] width 78 height 6
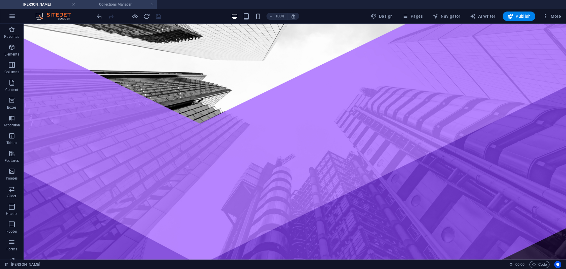
click at [116, 4] on h4 "Collections Manager" at bounding box center [117, 4] width 78 height 6
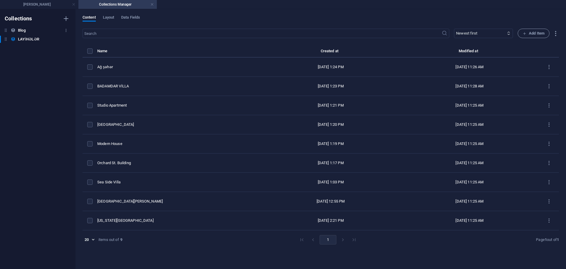
click at [14, 31] on icon at bounding box center [13, 30] width 5 height 5
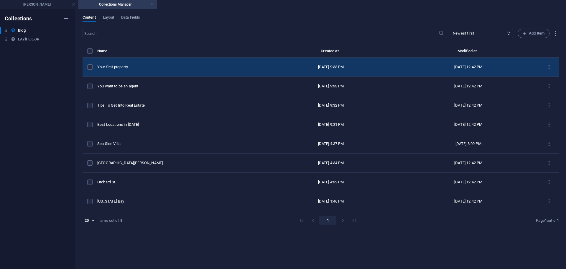
click at [123, 67] on div "Your first property" at bounding box center [178, 66] width 162 height 5
select select "Investment"
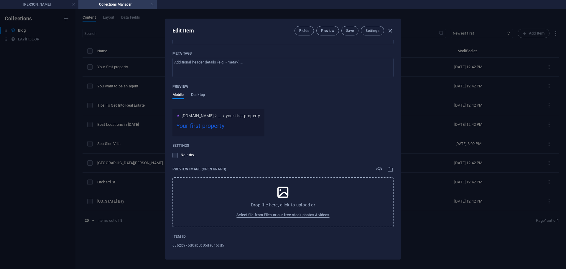
scroll to position [567, 0]
click at [392, 31] on icon "button" at bounding box center [390, 30] width 7 height 7
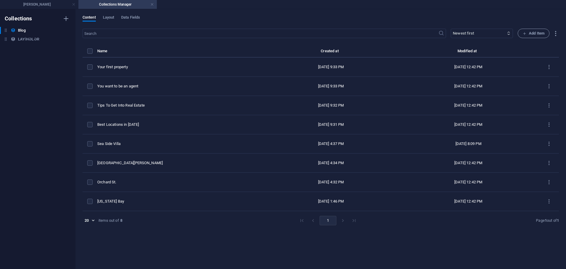
type input "[DATE]"
type input "your-first-property"
click at [30, 42] on h6 "LAYİHƏLƏR" at bounding box center [28, 39] width 21 height 7
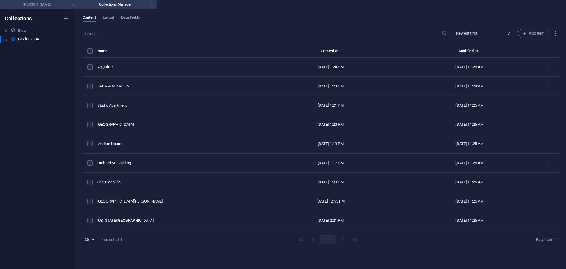
click at [36, 1] on li "[PERSON_NAME]" at bounding box center [39, 4] width 78 height 9
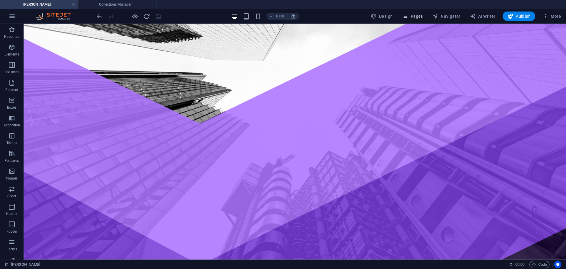
click at [422, 18] on span "Pages" at bounding box center [412, 16] width 21 height 6
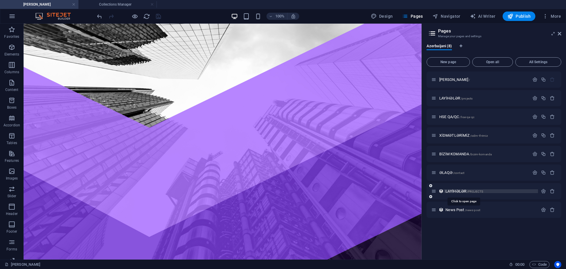
click at [453, 192] on span "LAYİHƏLƏR /PROJECTS" at bounding box center [465, 191] width 38 height 4
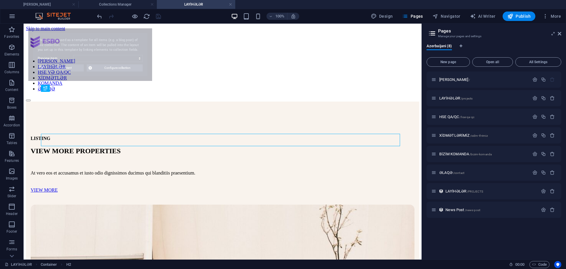
scroll to position [0, 0]
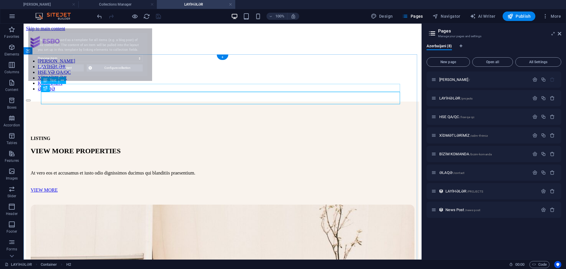
select select "68b2b975d0ab0c05da016cd2"
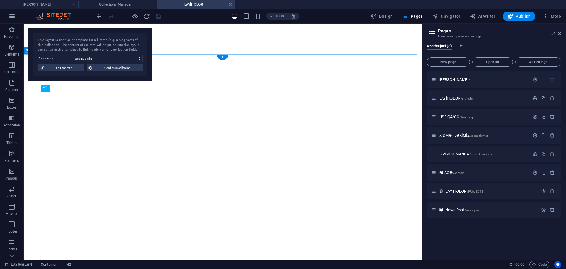
select select "68b2b975d0ab0c05da016cd2"
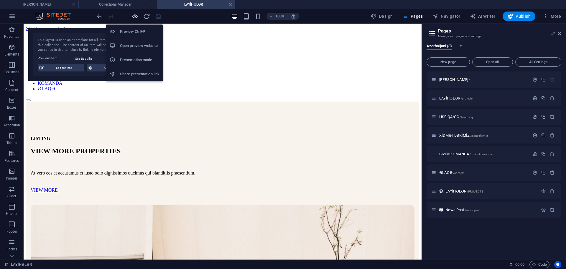
click at [135, 17] on icon "button" at bounding box center [135, 16] width 7 height 7
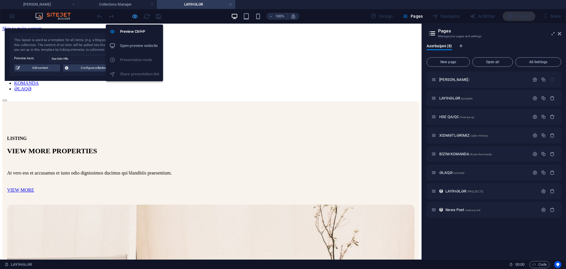
click at [135, 19] on icon "button" at bounding box center [135, 16] width 7 height 7
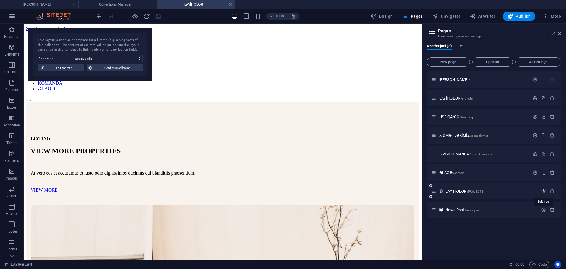
click at [545, 190] on icon "button" at bounding box center [543, 191] width 5 height 5
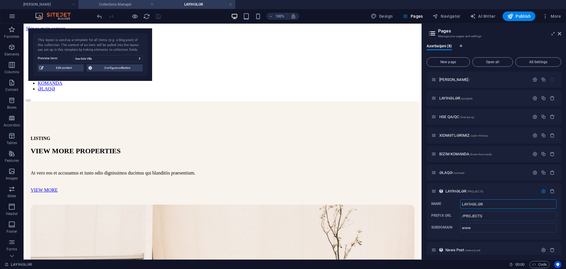
click at [120, 4] on h4 "Collections Manager" at bounding box center [117, 4] width 78 height 6
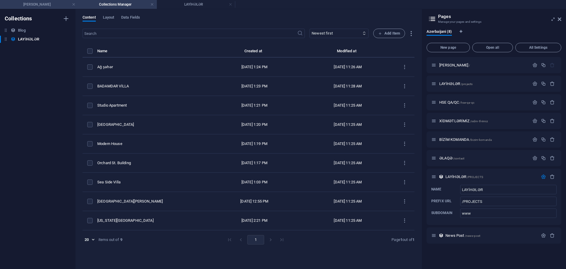
click at [41, 6] on h4 "[PERSON_NAME]" at bounding box center [39, 4] width 78 height 6
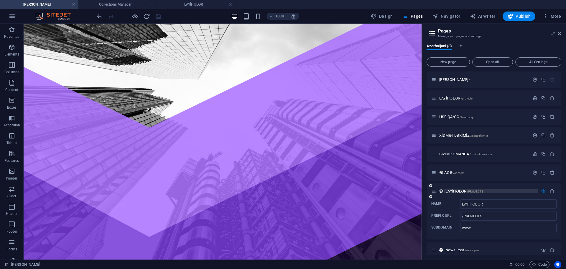
click at [453, 192] on span "LAYİHƏLƏR /PROJECTS" at bounding box center [465, 191] width 38 height 4
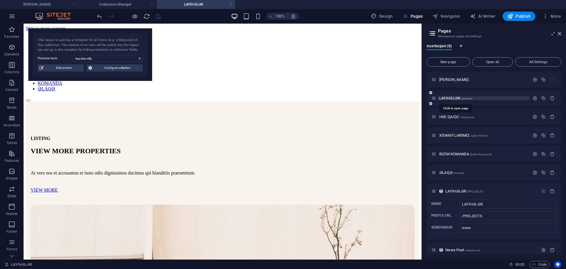
click at [448, 97] on span "LAYİHƏLƏR /projects" at bounding box center [456, 98] width 33 height 4
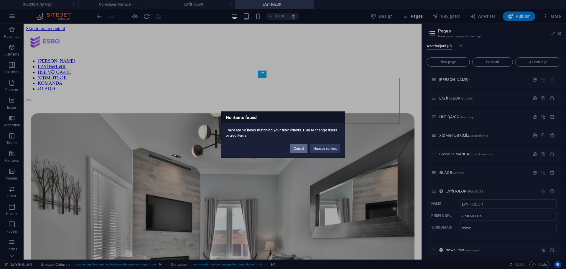
click at [302, 148] on button "Cancel" at bounding box center [299, 148] width 17 height 9
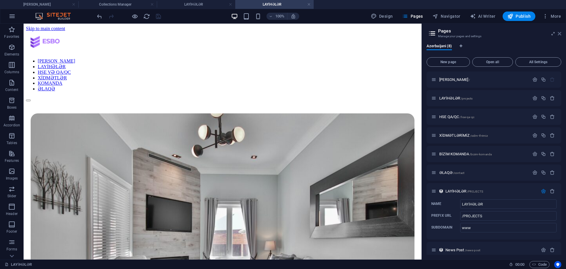
click at [561, 33] on icon at bounding box center [560, 33] width 4 height 5
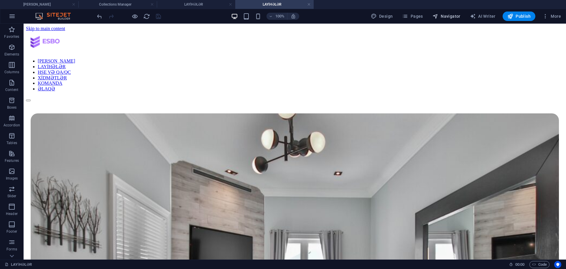
click at [456, 16] on span "Navigator" at bounding box center [447, 16] width 28 height 6
select select "16797652-az"
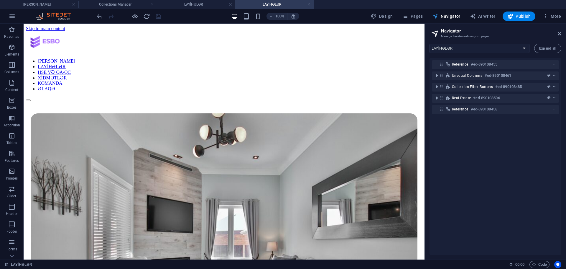
click at [447, 17] on span "Navigator" at bounding box center [447, 16] width 28 height 6
click at [560, 34] on icon at bounding box center [560, 33] width 4 height 5
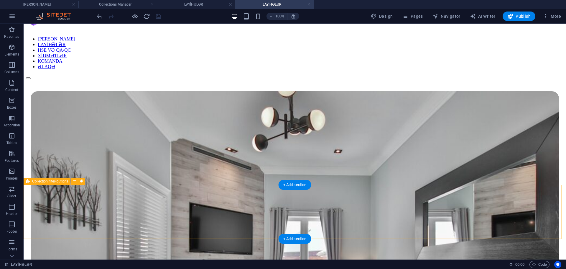
scroll to position [118, 0]
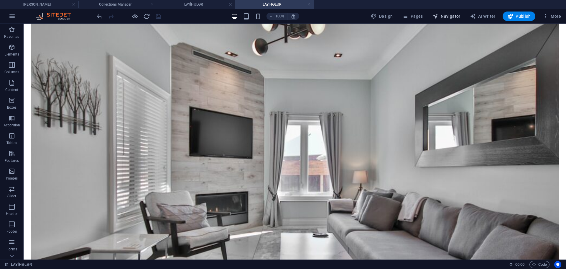
click at [458, 18] on span "Navigator" at bounding box center [447, 16] width 28 height 6
select select "16797652-az"
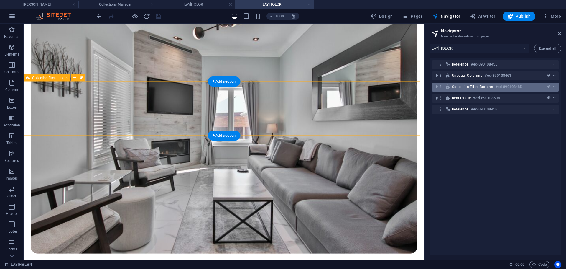
click at [461, 88] on span "Collection filter-buttons" at bounding box center [472, 86] width 41 height 5
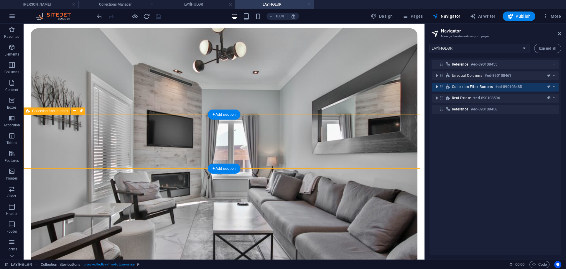
click at [436, 87] on icon "toggle-expand" at bounding box center [437, 87] width 6 height 6
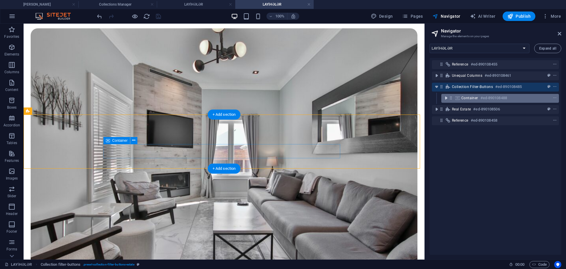
click at [445, 98] on icon "toggle-expand" at bounding box center [446, 98] width 6 height 6
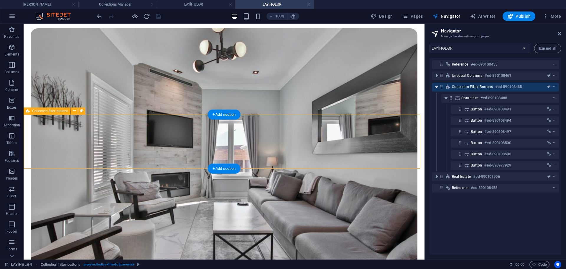
click at [436, 88] on icon "toggle-expand" at bounding box center [437, 87] width 6 height 6
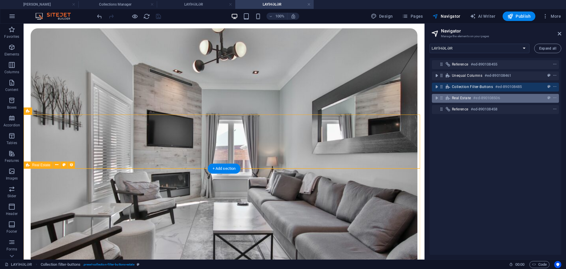
click at [441, 99] on icon at bounding box center [441, 97] width 5 height 5
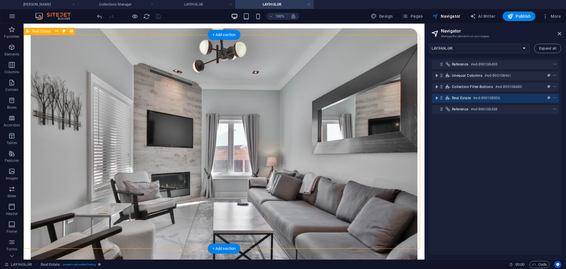
scroll to position [219, 0]
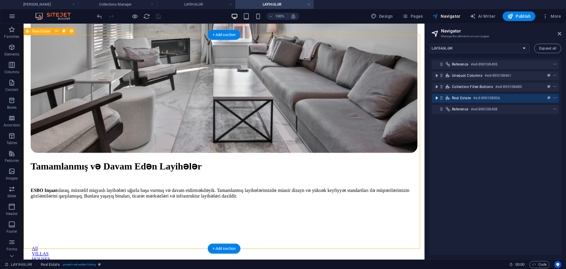
click at [440, 99] on span "toggle-expand" at bounding box center [436, 98] width 7 height 6
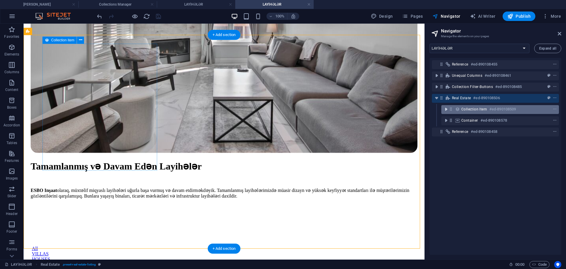
click at [447, 109] on icon "toggle-expand" at bounding box center [446, 109] width 6 height 6
click at [474, 111] on span "Collection item" at bounding box center [475, 109] width 26 height 5
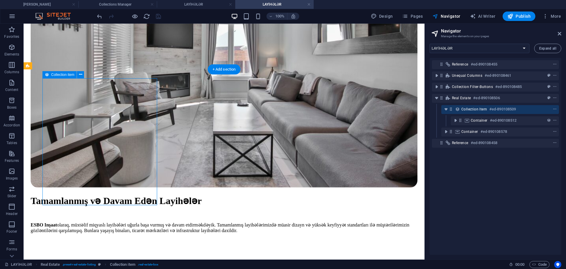
click at [488, 110] on div "Collection item #ed-890108509" at bounding box center [496, 109] width 68 height 7
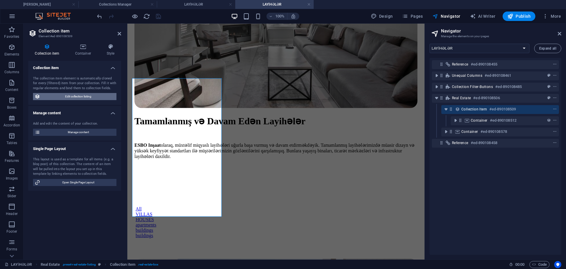
click at [58, 97] on span "Edit collection listing" at bounding box center [78, 96] width 73 height 7
select select "68b2b975d0ab0c05da016cd6"
select select "createdAt_DESC"
select select
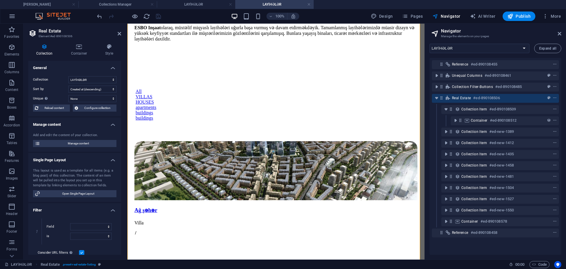
scroll to position [312, 0]
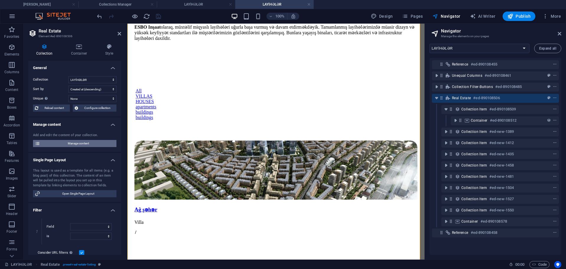
click at [88, 143] on span "Manage content" at bounding box center [78, 143] width 73 height 7
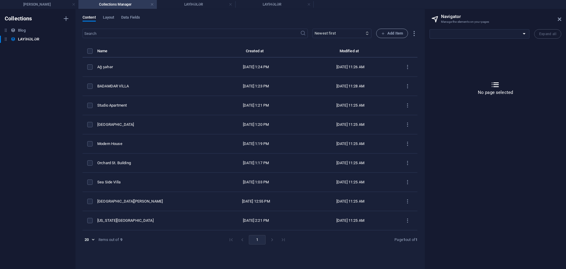
scroll to position [0, 0]
click at [45, 2] on h4 "[PERSON_NAME]" at bounding box center [39, 4] width 78 height 6
select select "16797649-az"
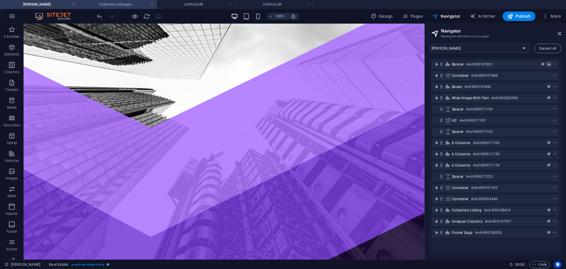
click at [112, 6] on h4 "Collections Manager" at bounding box center [117, 4] width 78 height 6
select select
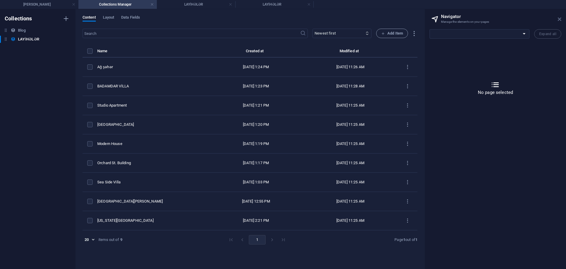
click at [558, 19] on icon at bounding box center [560, 19] width 4 height 5
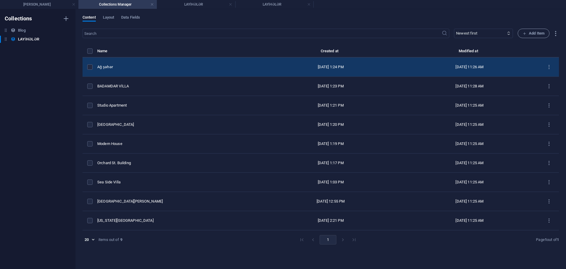
click at [126, 67] on div "Ağ şəhər" at bounding box center [176, 66] width 159 height 5
select select "Villa"
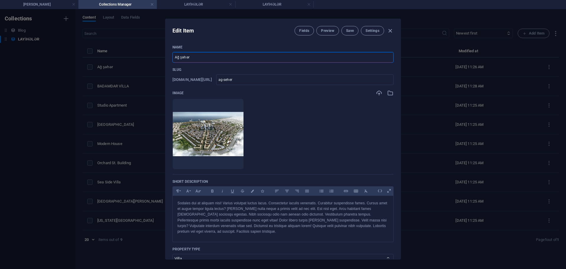
drag, startPoint x: 178, startPoint y: 56, endPoint x: 205, endPoint y: 58, distance: 27.5
click at [205, 58] on input "Ağ şəhər" at bounding box center [283, 57] width 221 height 11
type input "AĞ ŞƏHƏR"
click at [349, 33] on button "Save" at bounding box center [350, 30] width 17 height 9
click at [389, 31] on icon "button" at bounding box center [390, 30] width 7 height 7
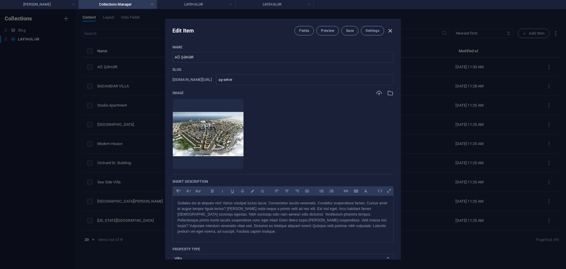
type input "ag-seher"
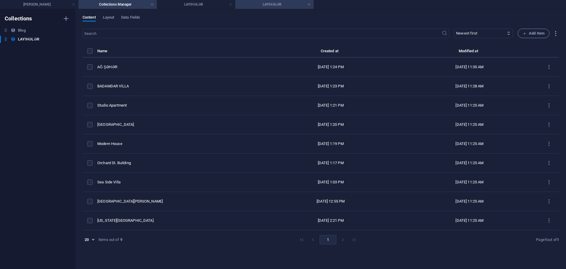
click at [282, 5] on h4 "LAYİHƏLƏR" at bounding box center [274, 4] width 78 height 6
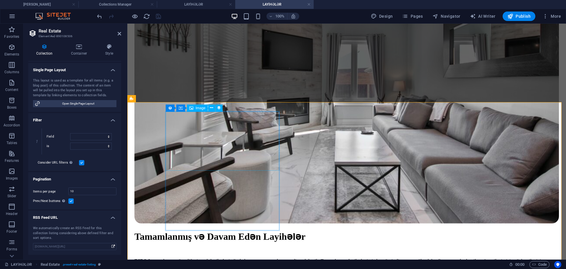
scroll to position [206, 0]
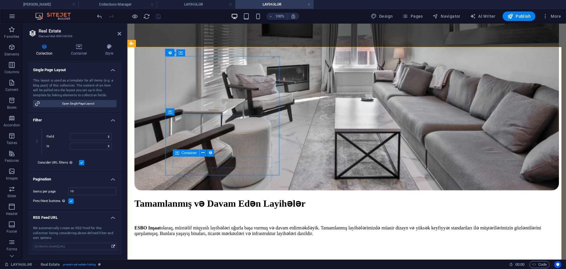
click at [182, 153] on span "Container" at bounding box center [189, 153] width 15 height 4
click at [204, 152] on icon at bounding box center [202, 153] width 3 height 6
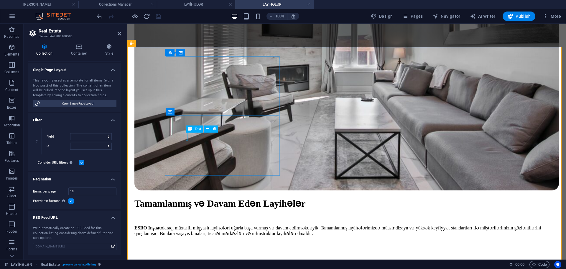
click at [206, 128] on icon at bounding box center [207, 129] width 3 height 6
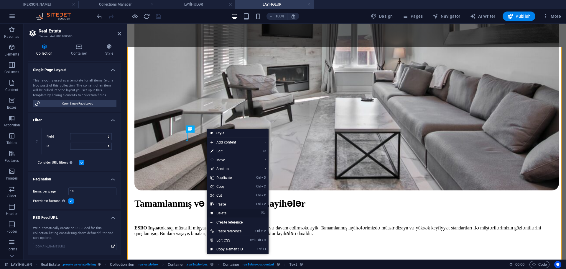
click at [226, 212] on link "⌦ Delete" at bounding box center [227, 213] width 40 height 9
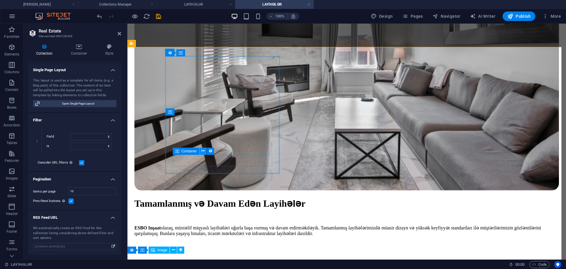
click at [204, 150] on icon at bounding box center [202, 151] width 3 height 6
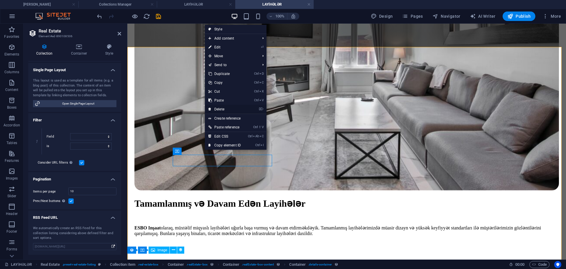
click at [220, 110] on link "⌦ Delete" at bounding box center [225, 109] width 40 height 9
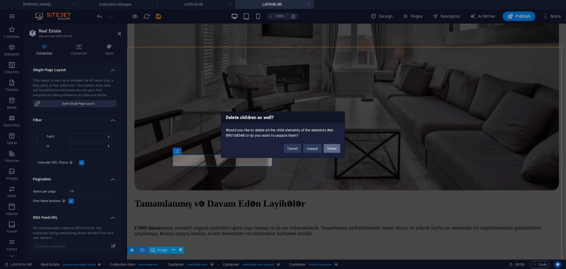
click at [330, 147] on button "Delete" at bounding box center [332, 148] width 17 height 9
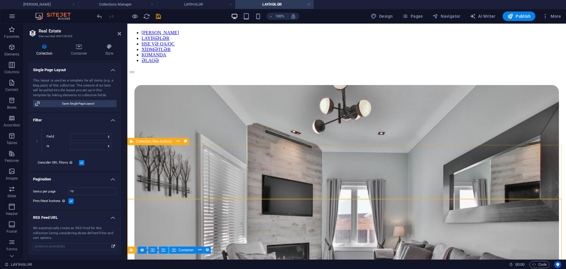
scroll to position [0, 0]
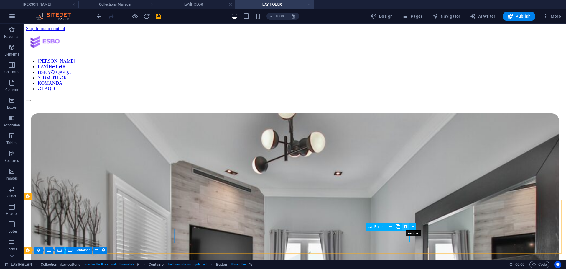
click at [406, 226] on icon at bounding box center [405, 226] width 3 height 6
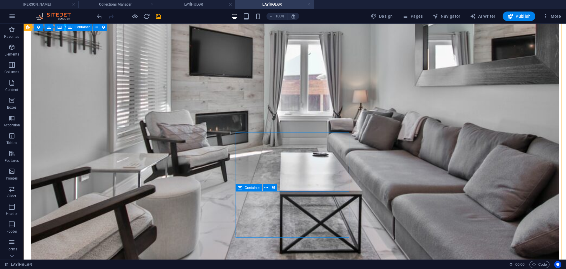
scroll to position [147, 0]
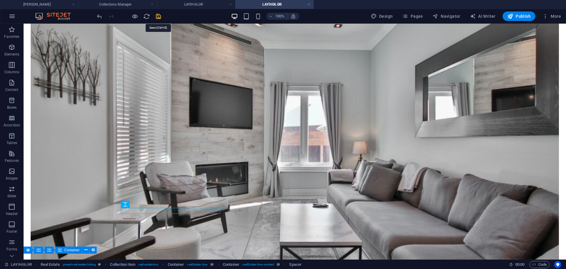
click at [158, 18] on icon "save" at bounding box center [158, 16] width 7 height 7
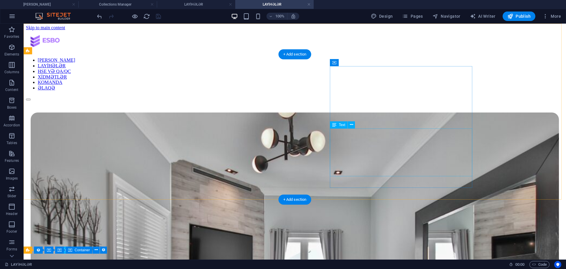
scroll to position [0, 0]
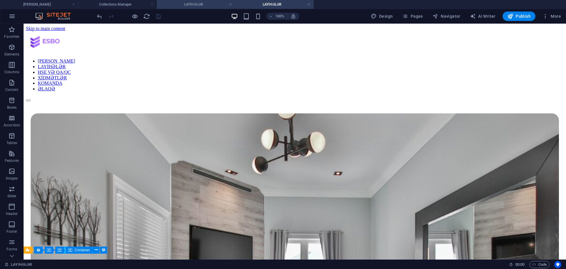
click at [204, 4] on h4 "LAYİHƏLƏR" at bounding box center [196, 4] width 78 height 6
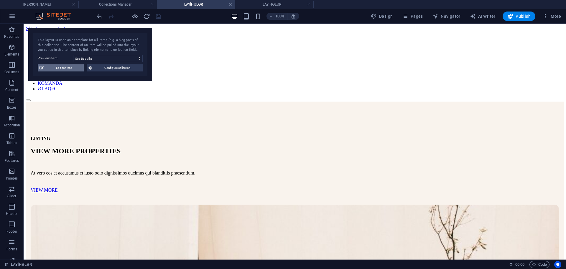
click at [60, 67] on span "Edit content" at bounding box center [63, 67] width 37 height 7
select select "Estate"
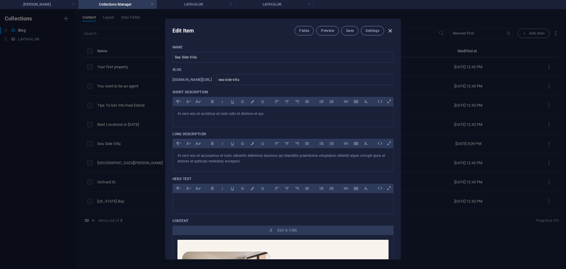
click at [390, 31] on icon "button" at bounding box center [390, 30] width 7 height 7
type input "[DATE]"
type input "sea-side-villa"
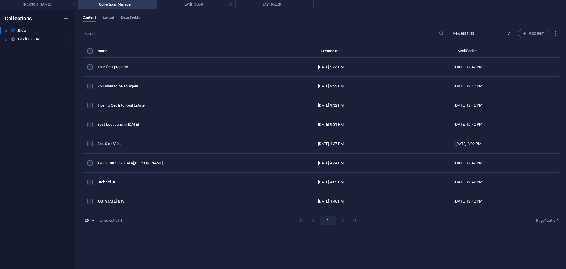
click at [27, 37] on h6 "LAYİHƏLƏR" at bounding box center [28, 39] width 21 height 7
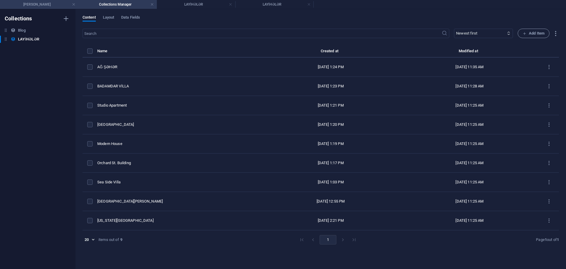
click at [42, 4] on h4 "[PERSON_NAME]" at bounding box center [39, 4] width 78 height 6
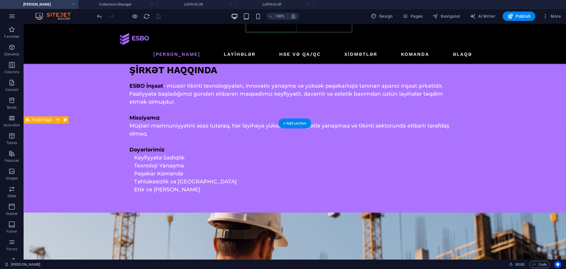
scroll to position [1373, 0]
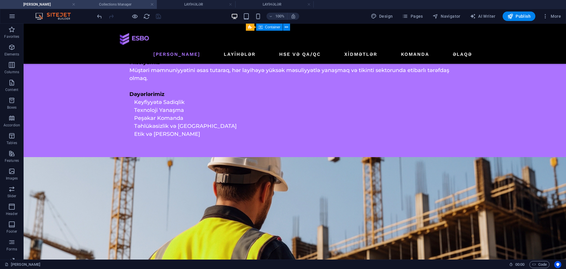
click at [103, 6] on h4 "Collections Manager" at bounding box center [117, 4] width 78 height 6
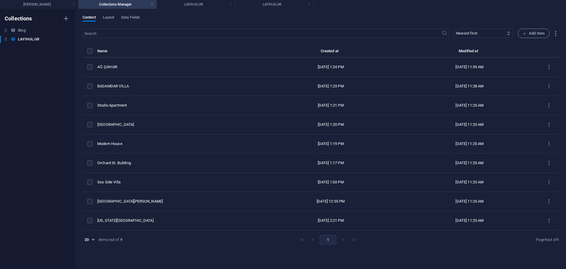
scroll to position [0, 0]
click at [195, 5] on h4 "LAYİHƏLƏR" at bounding box center [196, 4] width 78 height 6
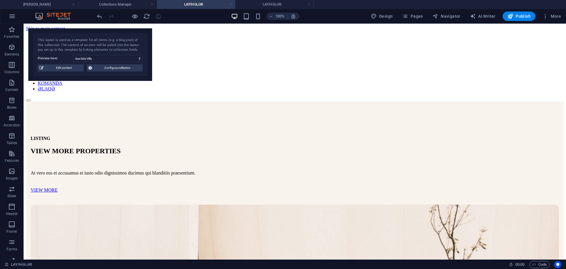
click at [229, 4] on link at bounding box center [231, 5] width 4 height 6
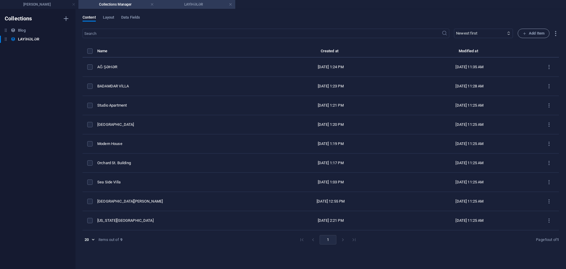
click at [208, 1] on li "LAYİHƏLƏR" at bounding box center [196, 4] width 78 height 9
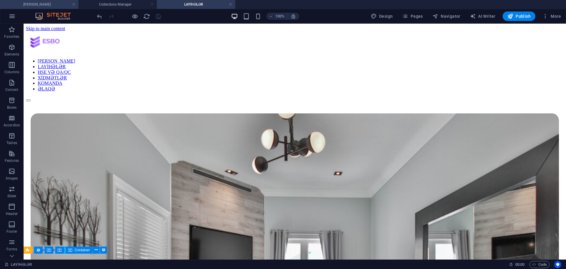
click at [50, 3] on h4 "[PERSON_NAME]" at bounding box center [39, 4] width 78 height 6
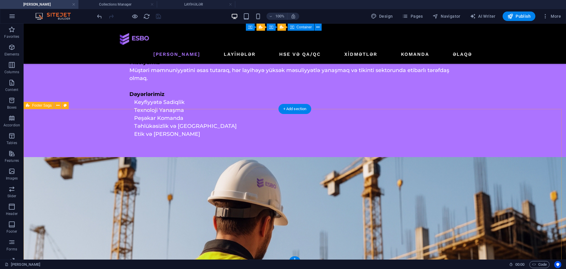
scroll to position [1284, 0]
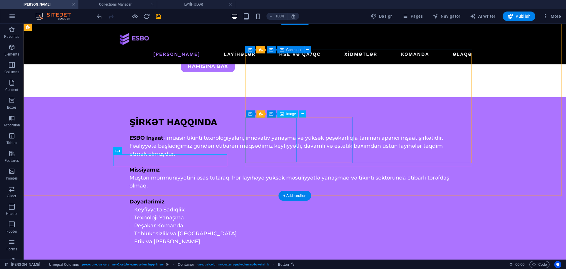
scroll to position [1255, 0]
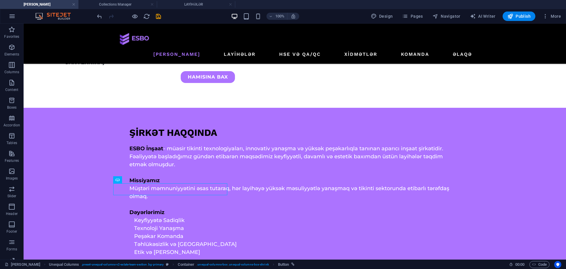
click at [163, 16] on div "100% Design Pages Navigator AI Writer Publish More" at bounding box center [330, 16] width 468 height 9
click at [158, 18] on icon "save" at bounding box center [158, 16] width 7 height 7
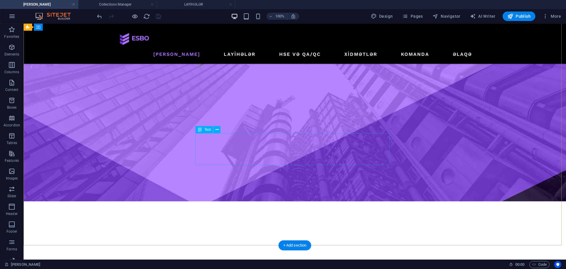
scroll to position [0, 0]
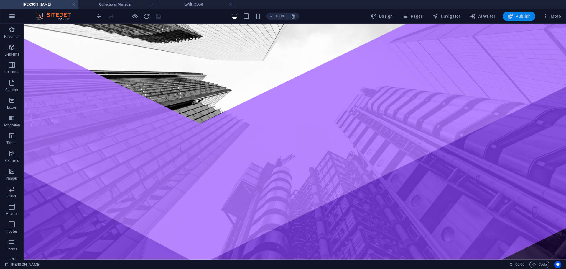
click at [524, 16] on span "Publish" at bounding box center [519, 16] width 23 height 6
